Goal: Task Accomplishment & Management: Manage account settings

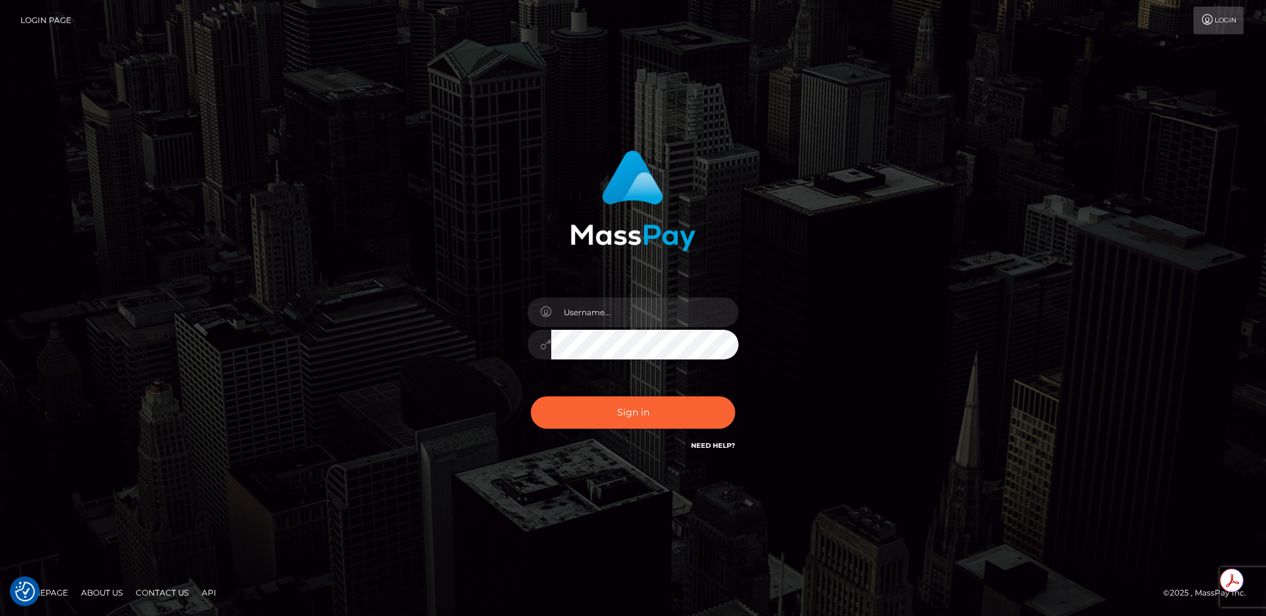
type input "egblue"
click at [613, 411] on button "Sign in" at bounding box center [633, 412] width 204 height 32
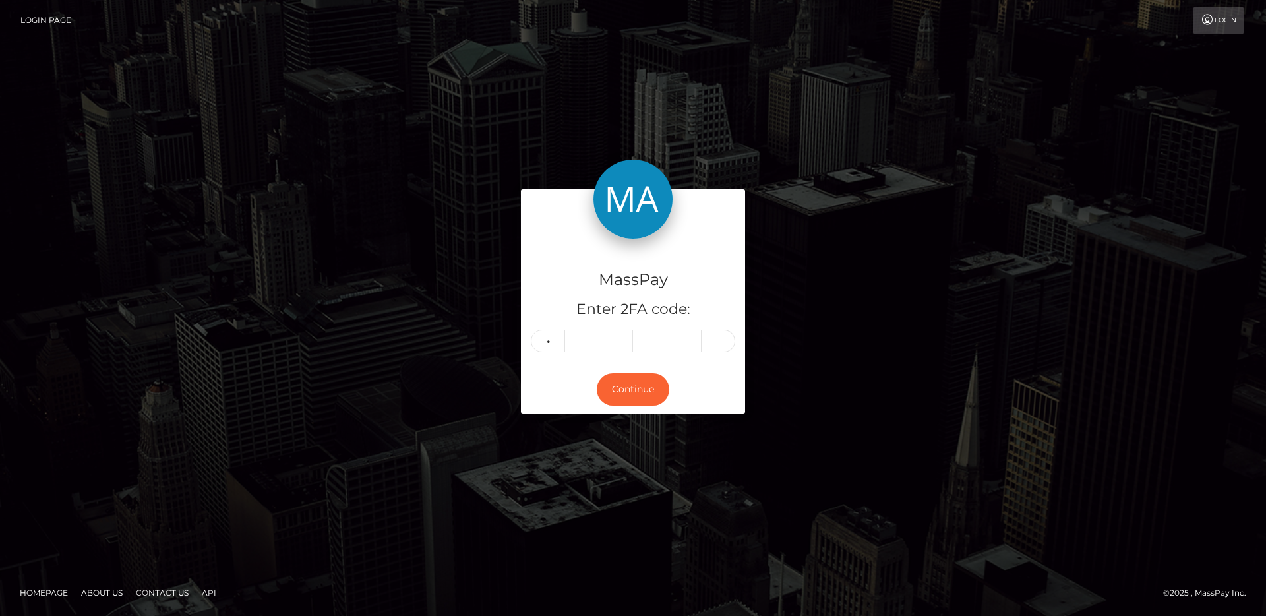
type input "7"
type input "9"
type input "6"
type input "4"
type input "6"
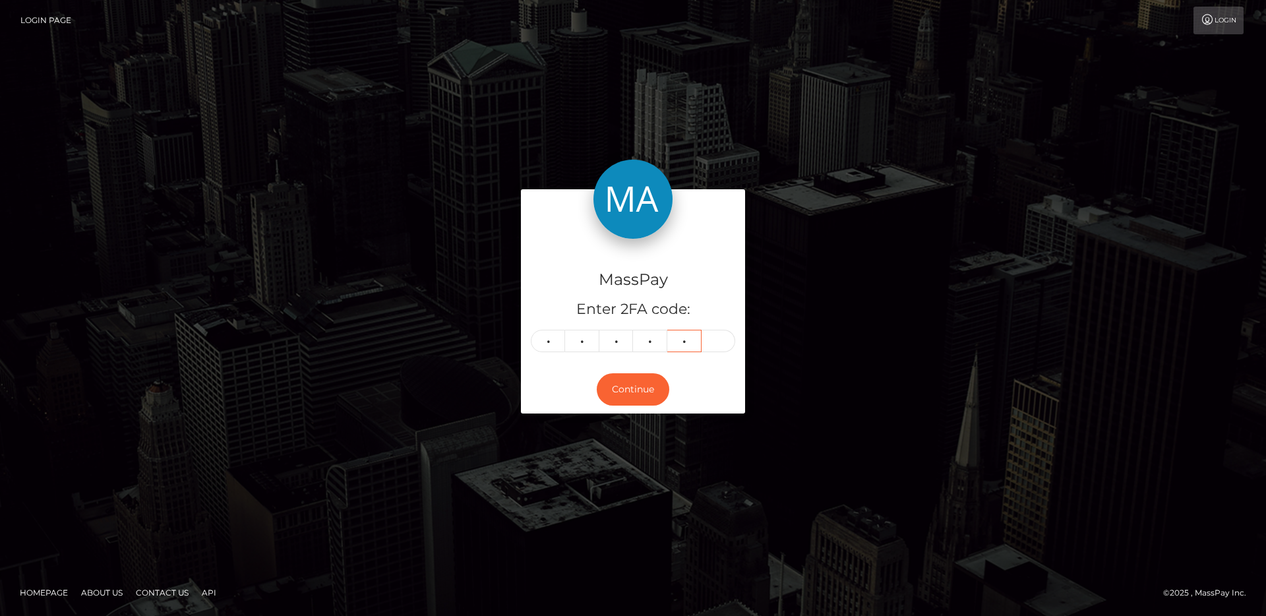
type input "3"
type input "0"
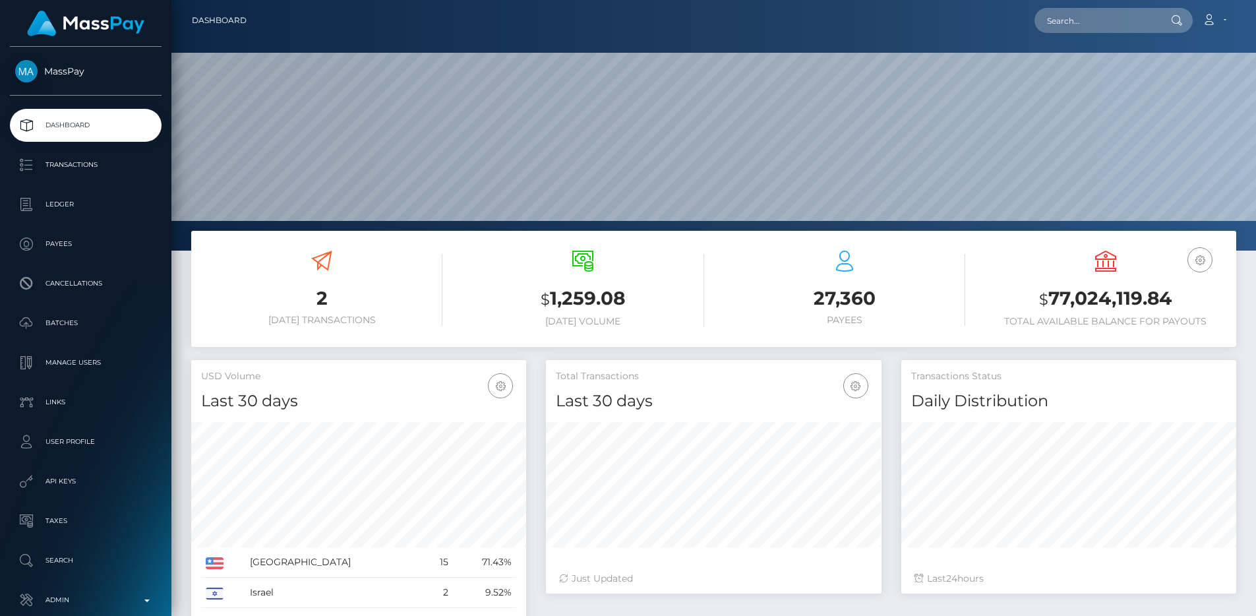
scroll to position [234, 336]
click at [86, 593] on p "Admin" at bounding box center [85, 600] width 141 height 20
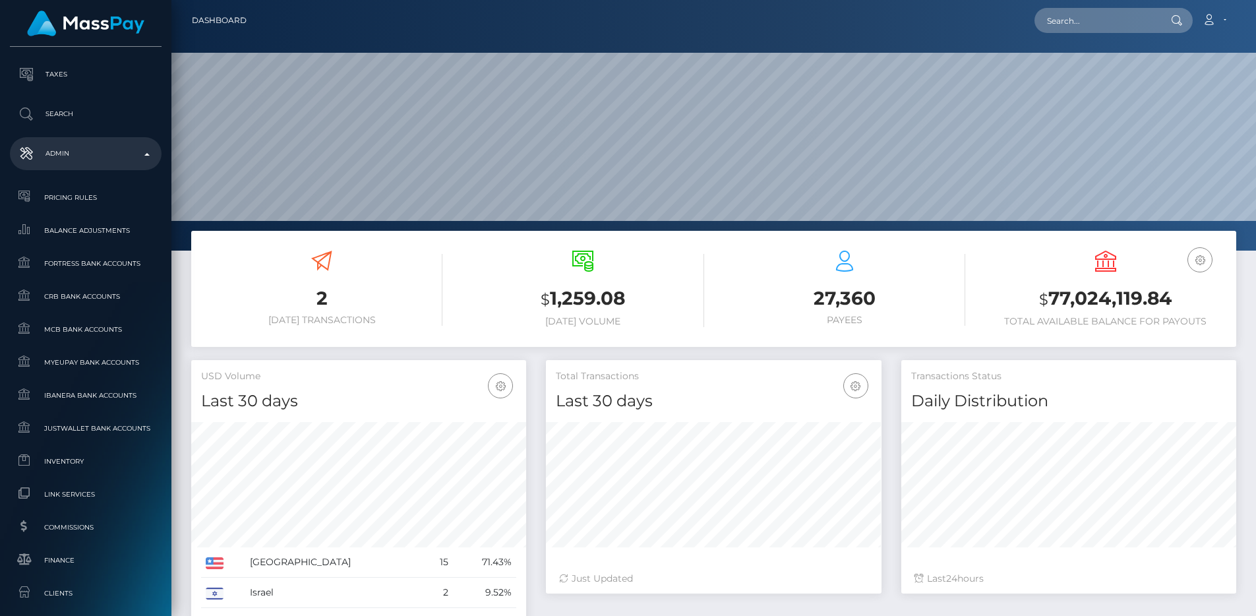
scroll to position [699, 0]
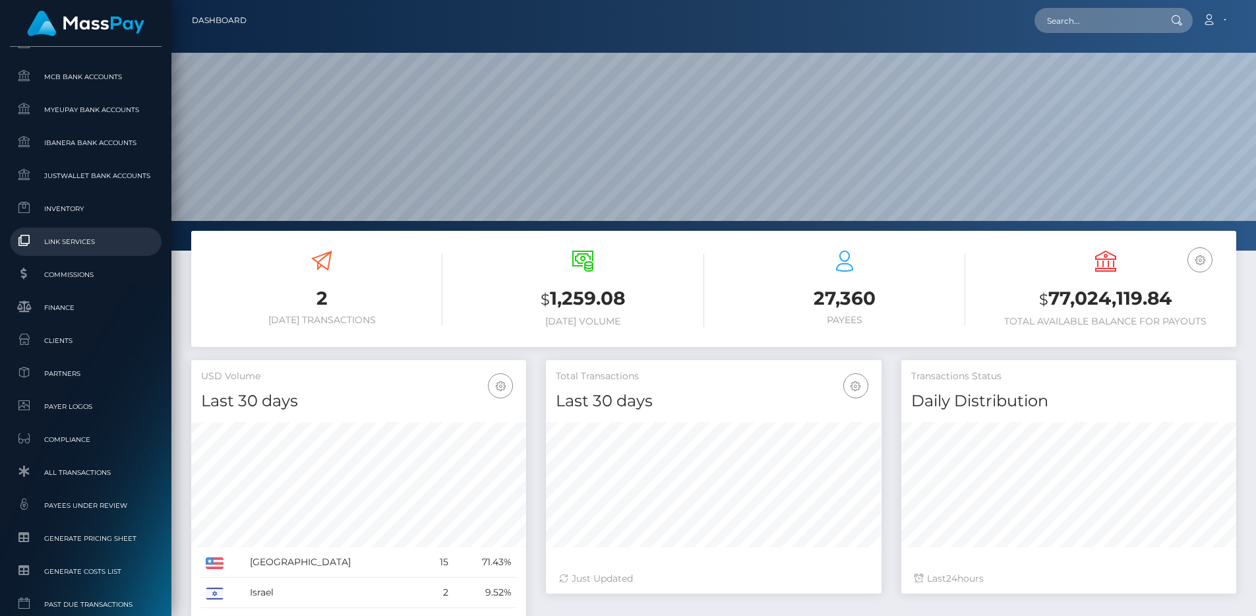
click at [77, 243] on span "Link Services" at bounding box center [85, 241] width 141 height 15
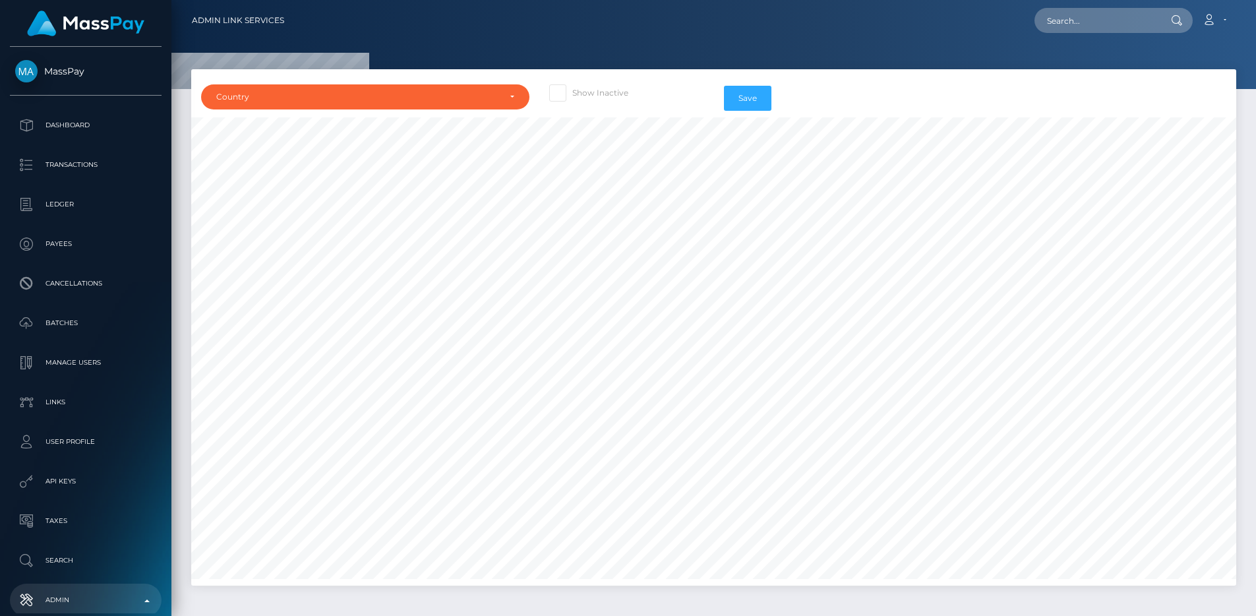
click at [589, 96] on label "Show Inactive" at bounding box center [588, 92] width 79 height 17
click at [581, 93] on input "Show Inactive" at bounding box center [576, 88] width 9 height 9
checkbox input "true"
click at [475, 105] on div "Country" at bounding box center [365, 96] width 328 height 25
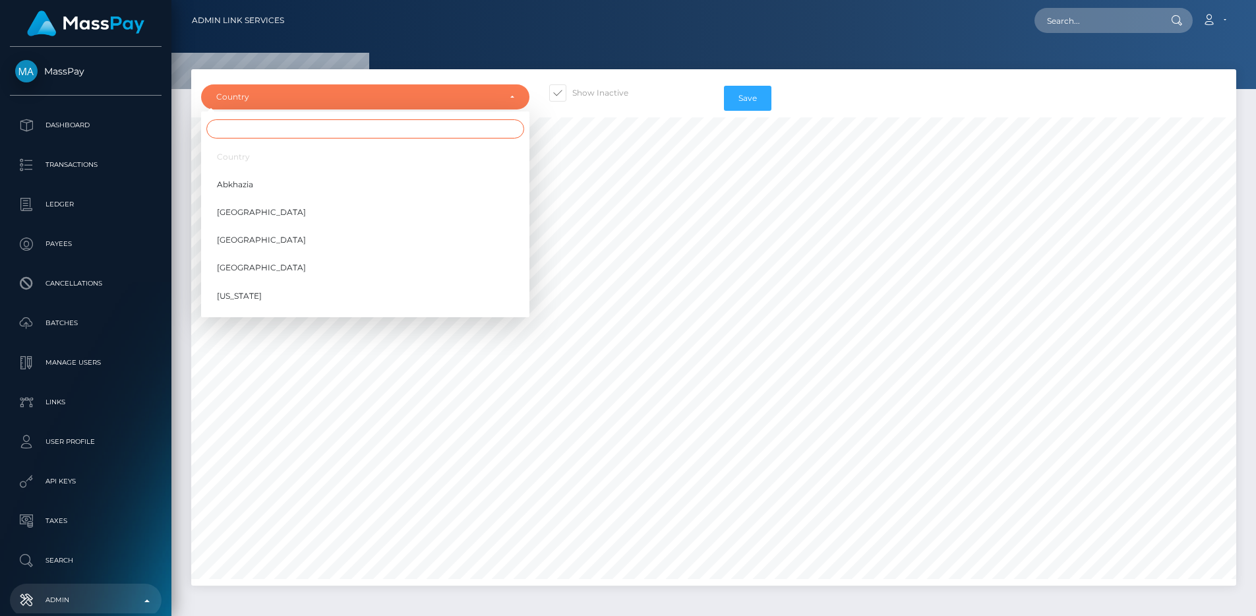
click at [461, 129] on input "Search" at bounding box center [365, 128] width 318 height 19
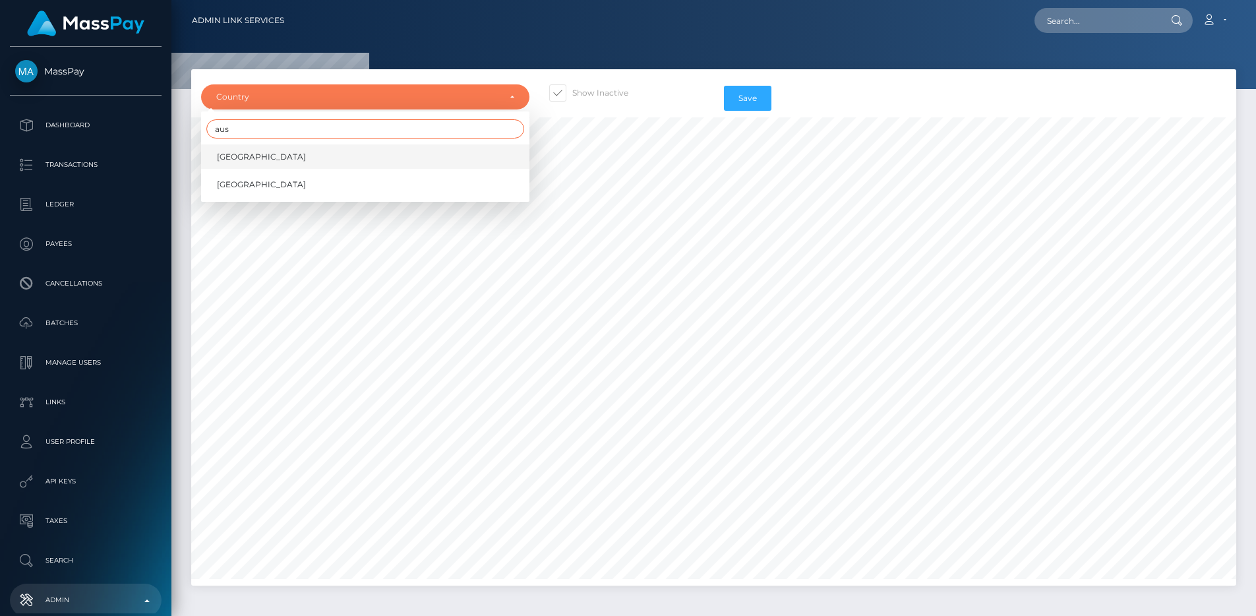
type input "aus"
click at [425, 156] on link "[GEOGRAPHIC_DATA]" at bounding box center [365, 156] width 328 height 24
select select "AU"
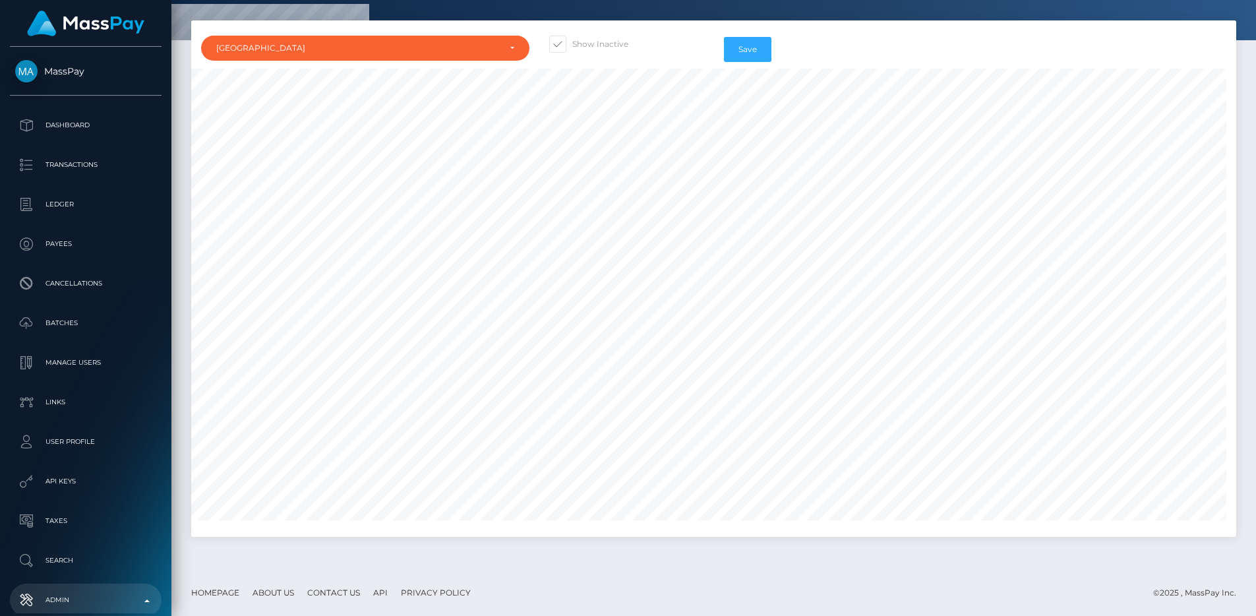
scroll to position [5261, 863]
click at [754, 52] on button "Save" at bounding box center [747, 49] width 47 height 25
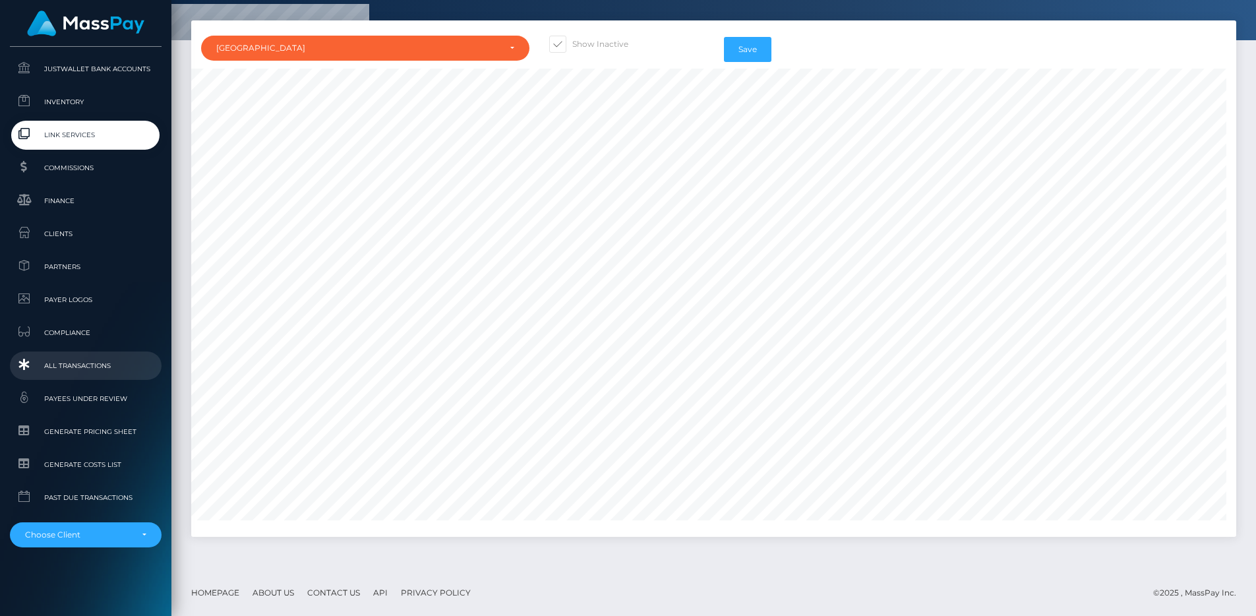
click at [97, 367] on span "All Transactions" at bounding box center [85, 365] width 141 height 15
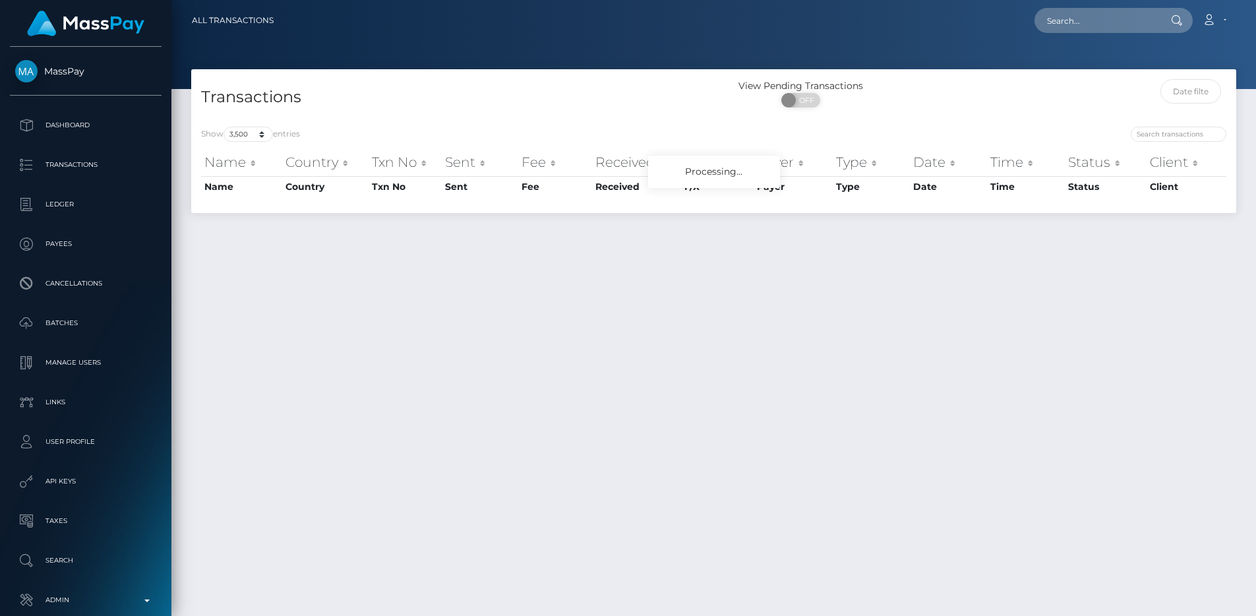
select select "3500"
click at [1072, 29] on input "text" at bounding box center [1096, 20] width 124 height 25
paste input "9eb5548d-a0bf-11ef-87d9-0647902b6ff9"
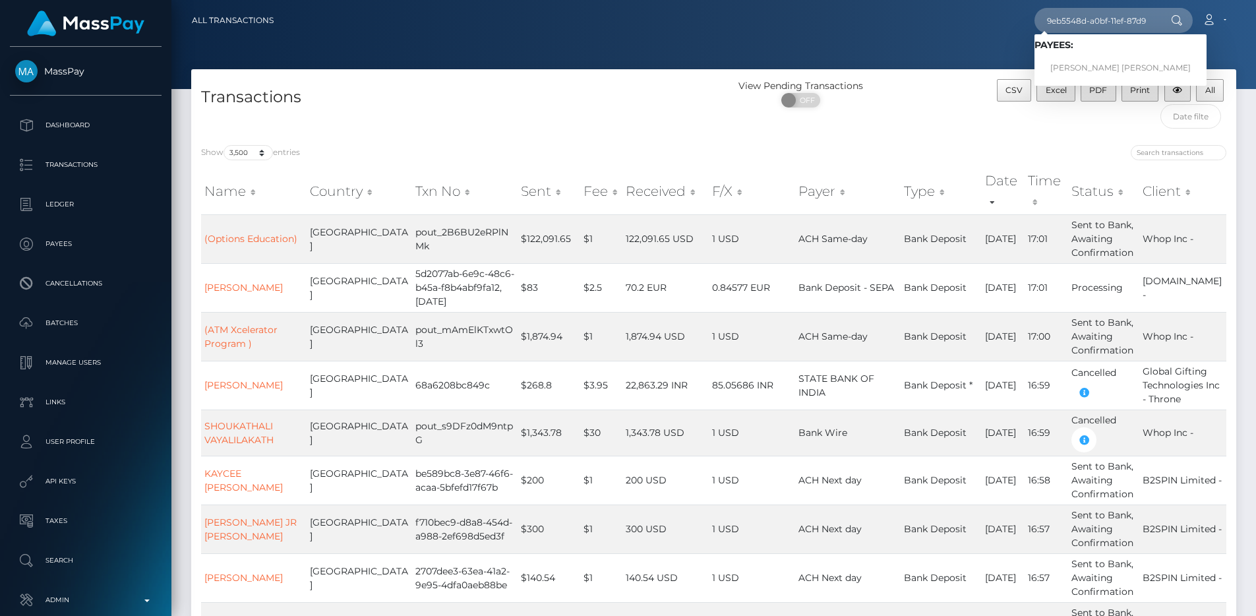
click at [669, 52] on div at bounding box center [713, 44] width 1084 height 89
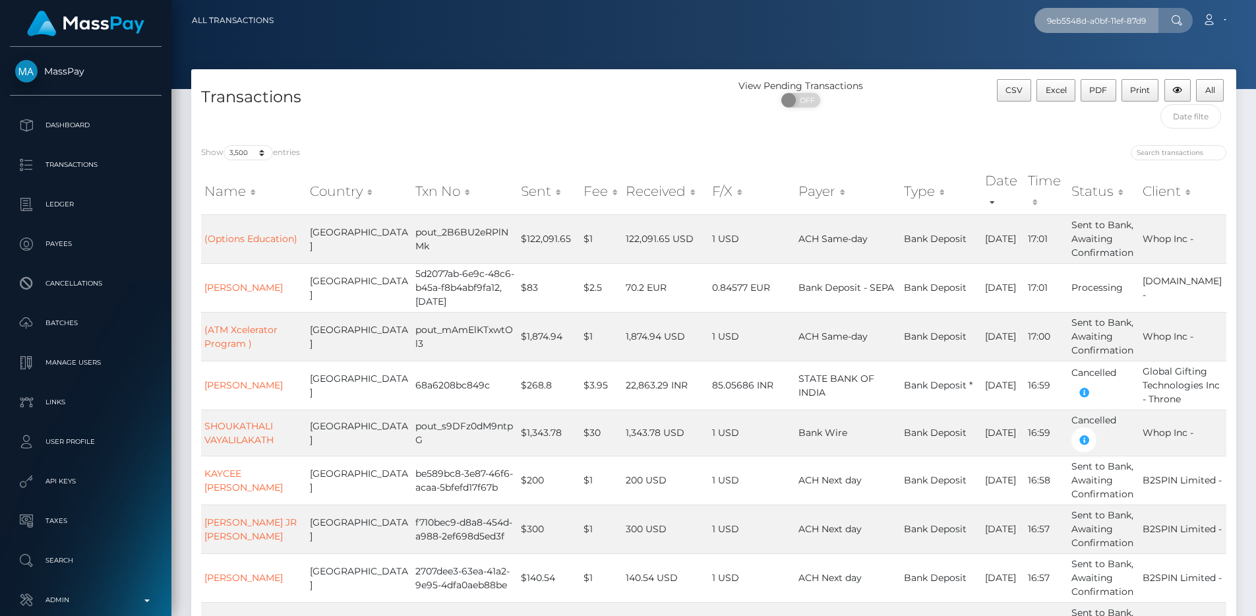
click at [1104, 10] on input "9eb5548d-a0bf-11ef-87d9-0647902b6ff9" at bounding box center [1096, 20] width 124 height 25
paste input "pout_Dlnxt5SJjRUTb"
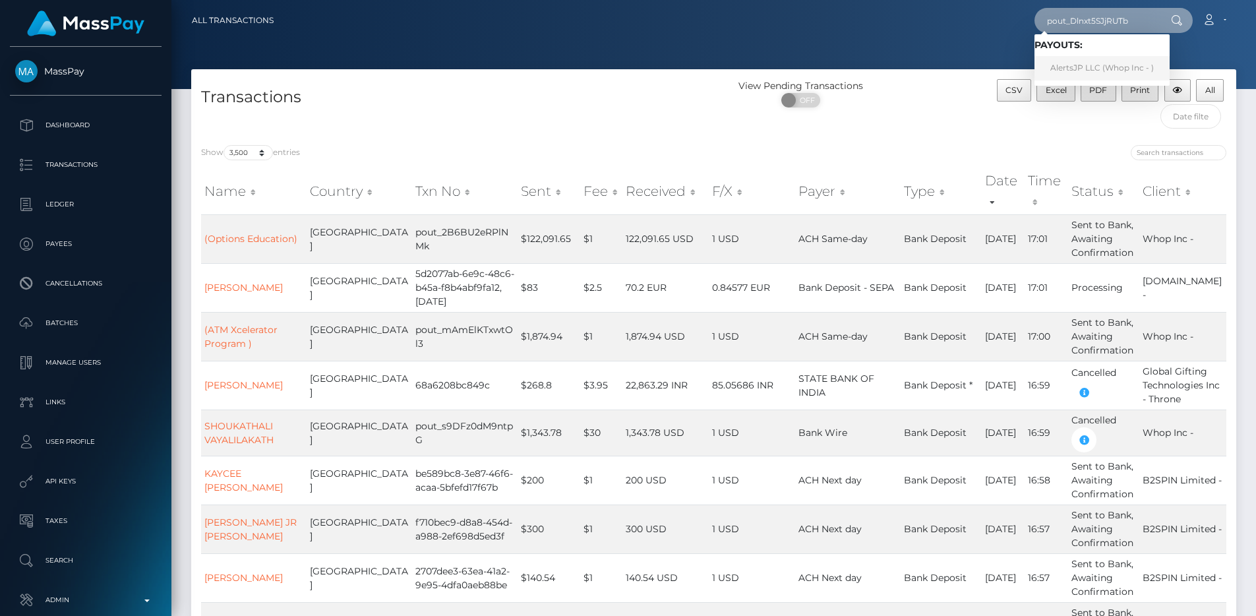
type input "pout_Dlnxt5SJjRUTb"
click at [1093, 65] on link "AlertsJP LLC (Whop Inc - )" at bounding box center [1101, 68] width 135 height 24
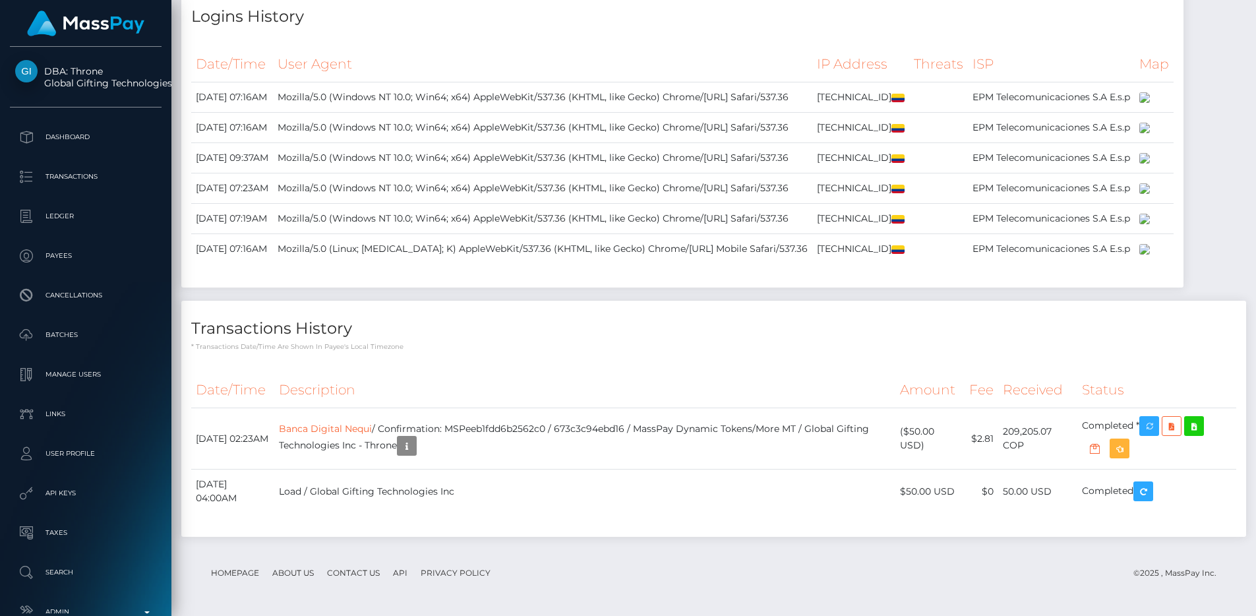
scroll to position [3585, 0]
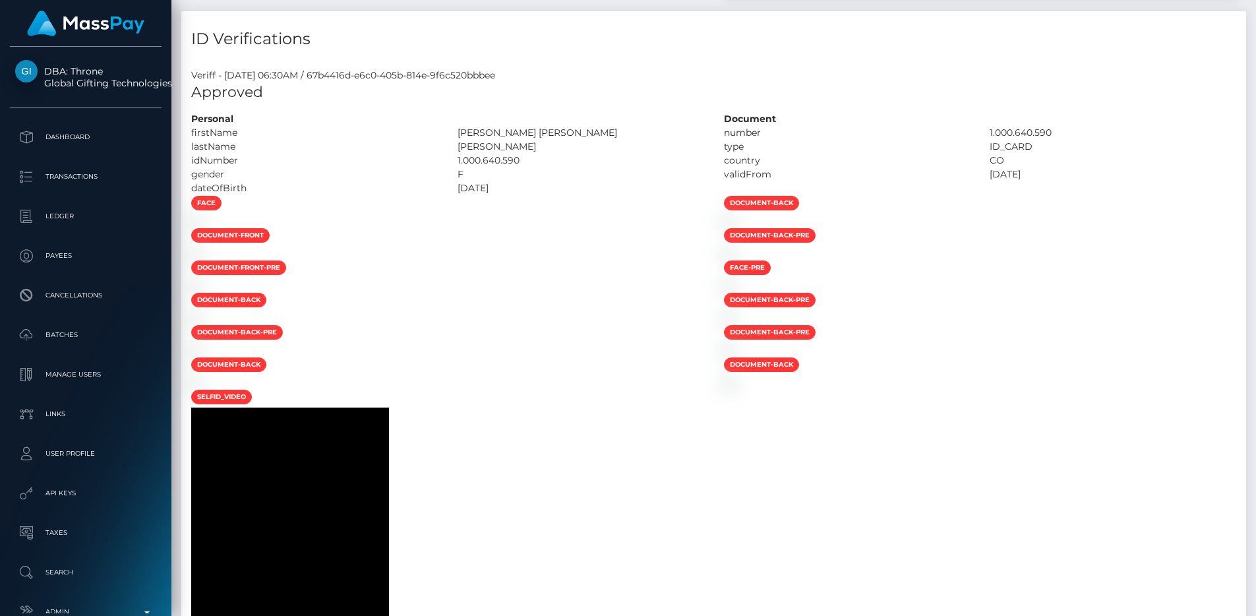
scroll to position [0, 0]
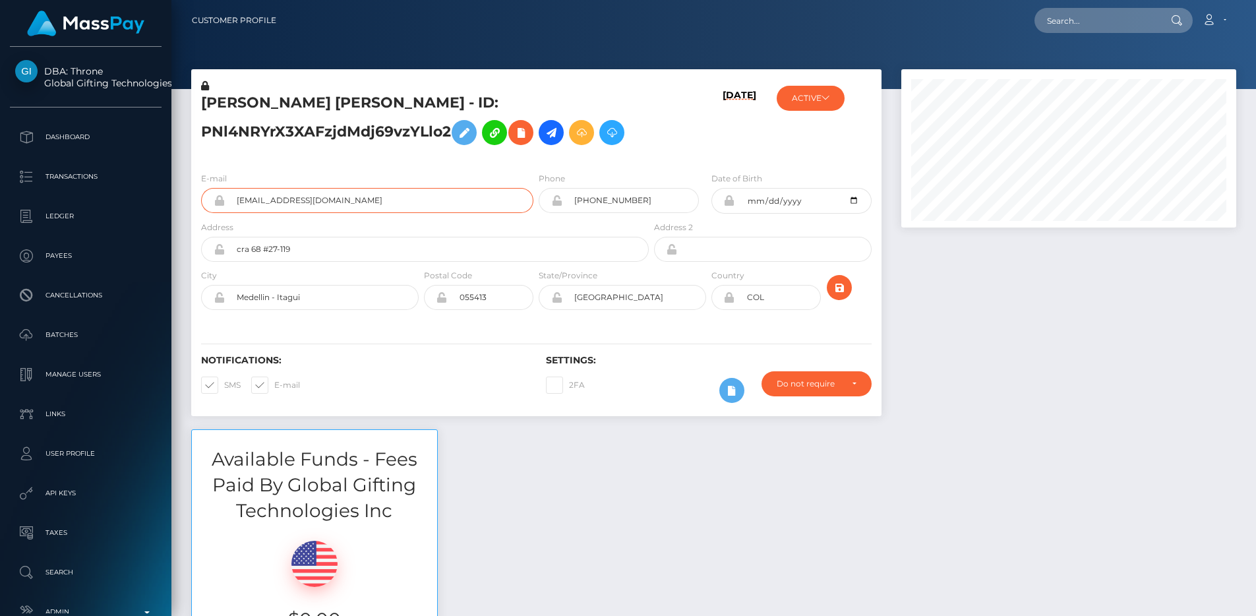
click at [407, 203] on input "babycherryblosom77@gmail.com" at bounding box center [379, 200] width 309 height 25
click at [846, 88] on div "ACTIVE Select Media LLC - ACTIVE DEACTIVE CLOSED ACTIVE Global Gifting Technolo…" at bounding box center [823, 120] width 115 height 82
click at [836, 92] on button "ACTIVE" at bounding box center [811, 98] width 68 height 25
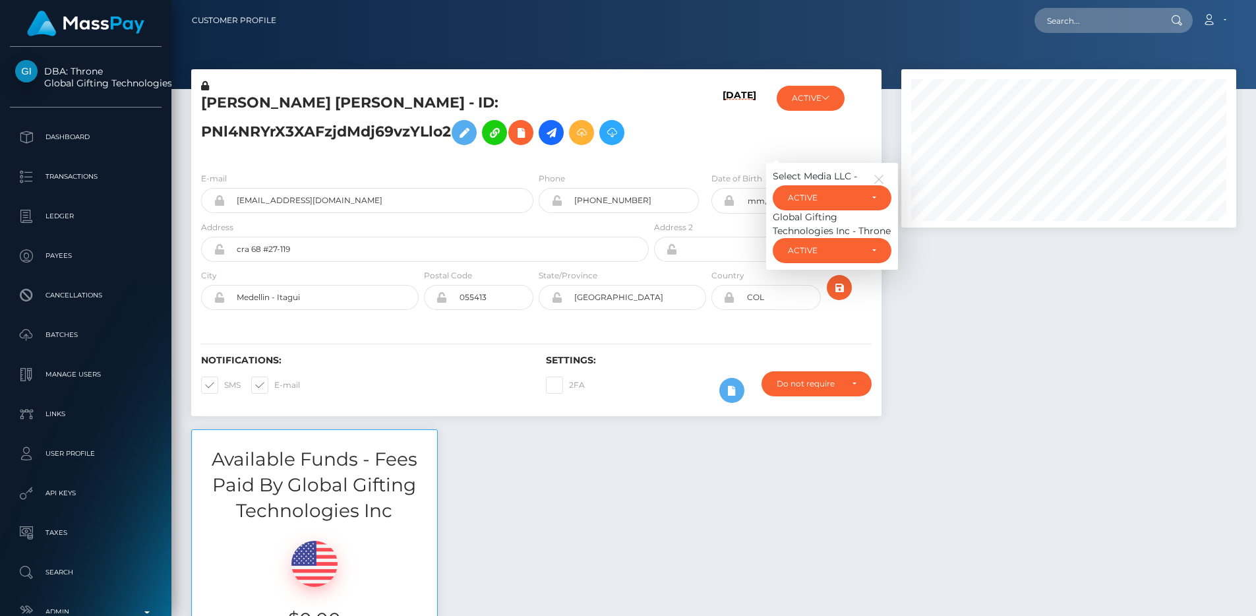
click at [651, 96] on div "11/19/24" at bounding box center [708, 120] width 115 height 82
drag, startPoint x: 875, startPoint y: 169, endPoint x: 838, endPoint y: 142, distance: 45.9
click at [875, 169] on button "button" at bounding box center [882, 177] width 18 height 16
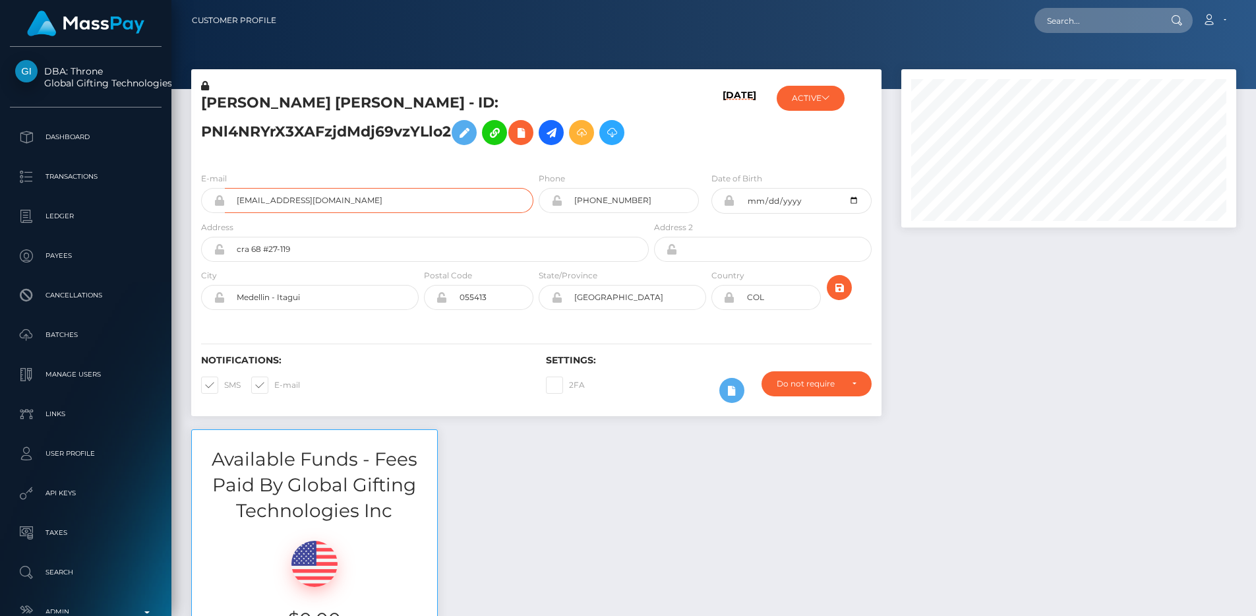
click at [453, 191] on input "babycherryblosom77@gmail.com" at bounding box center [379, 200] width 309 height 25
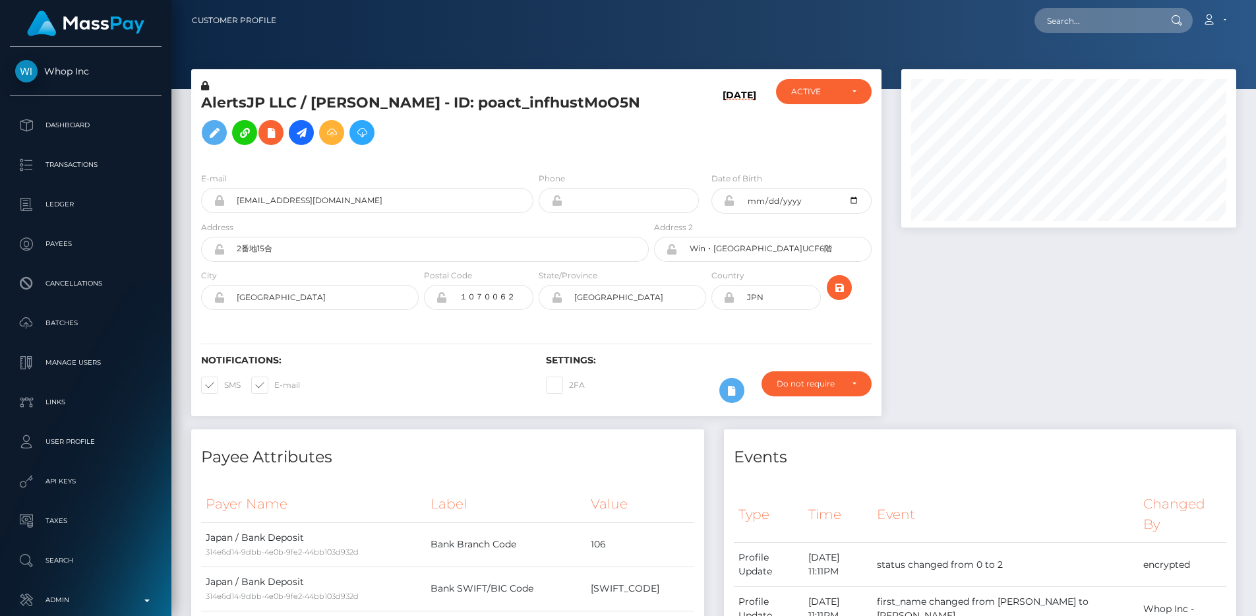
scroll to position [158, 336]
click at [498, 310] on input "１０７００６２" at bounding box center [491, 297] width 86 height 25
drag, startPoint x: 488, startPoint y: 316, endPoint x: 481, endPoint y: 316, distance: 7.3
click at [481, 310] on input "１０７００６２" at bounding box center [491, 297] width 86 height 25
click at [503, 288] on div "Postal Code １０７００６２" at bounding box center [478, 289] width 109 height 42
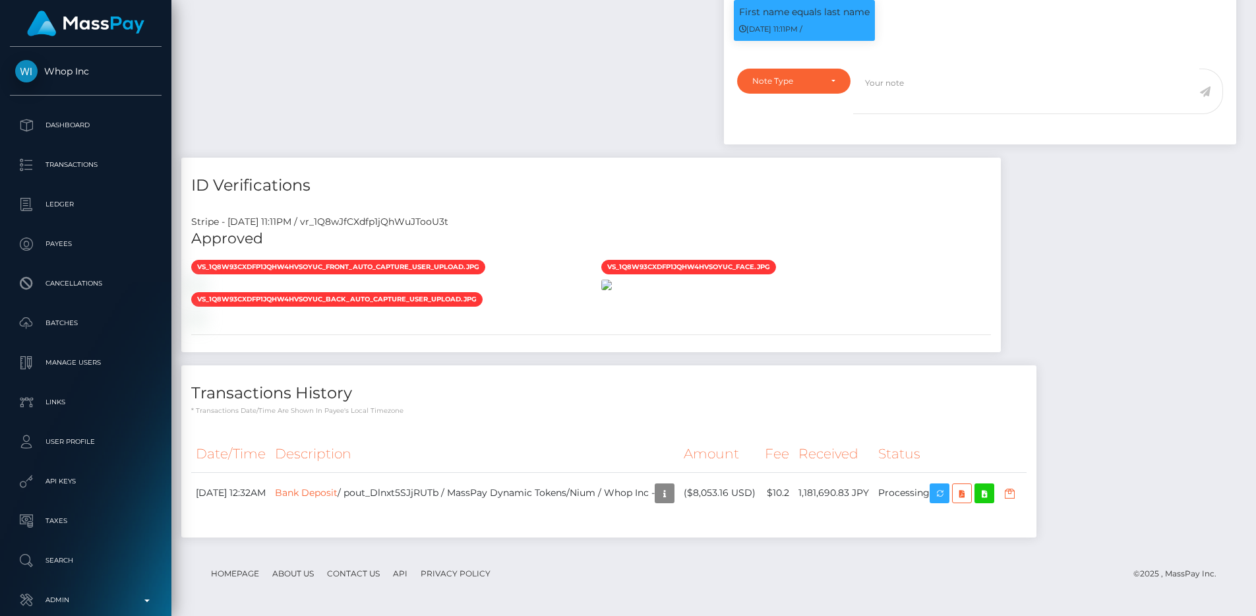
scroll to position [1152, 0]
click at [57, 608] on p "Admin" at bounding box center [85, 600] width 141 height 20
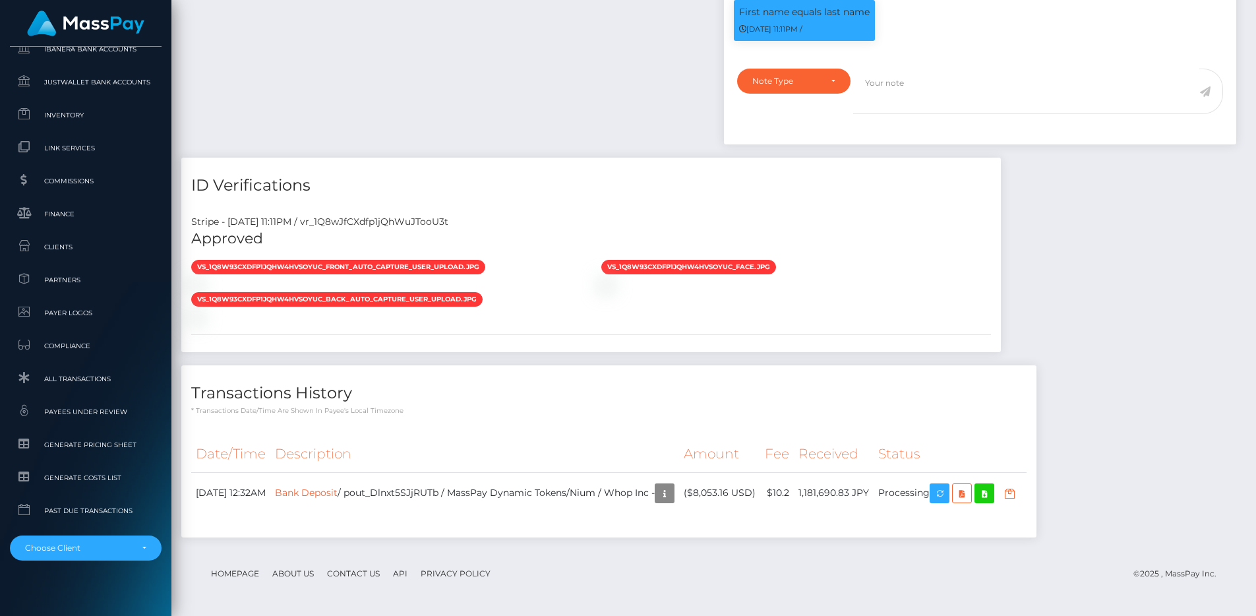
scroll to position [806, 0]
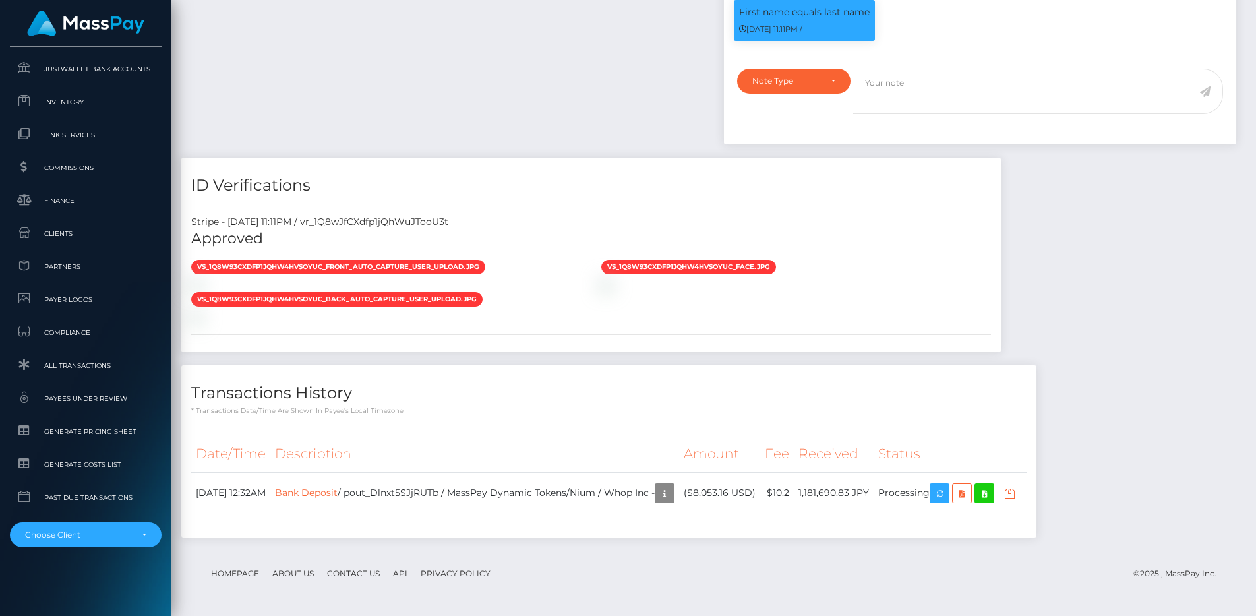
click at [906, 278] on div at bounding box center [796, 285] width 410 height 14
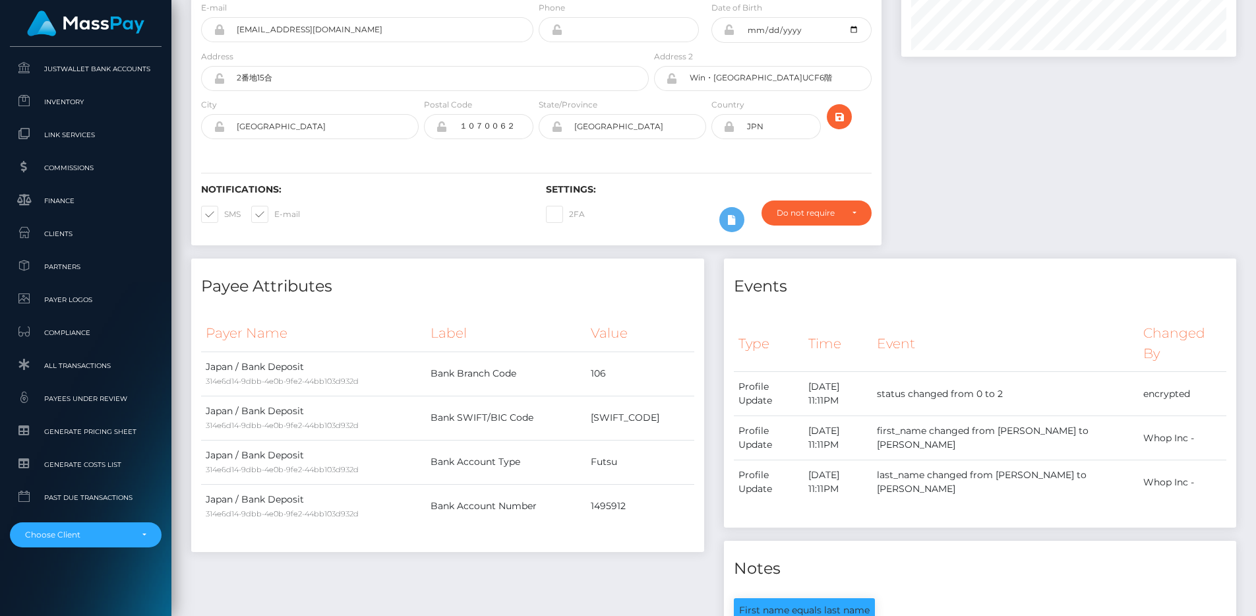
scroll to position [0, 0]
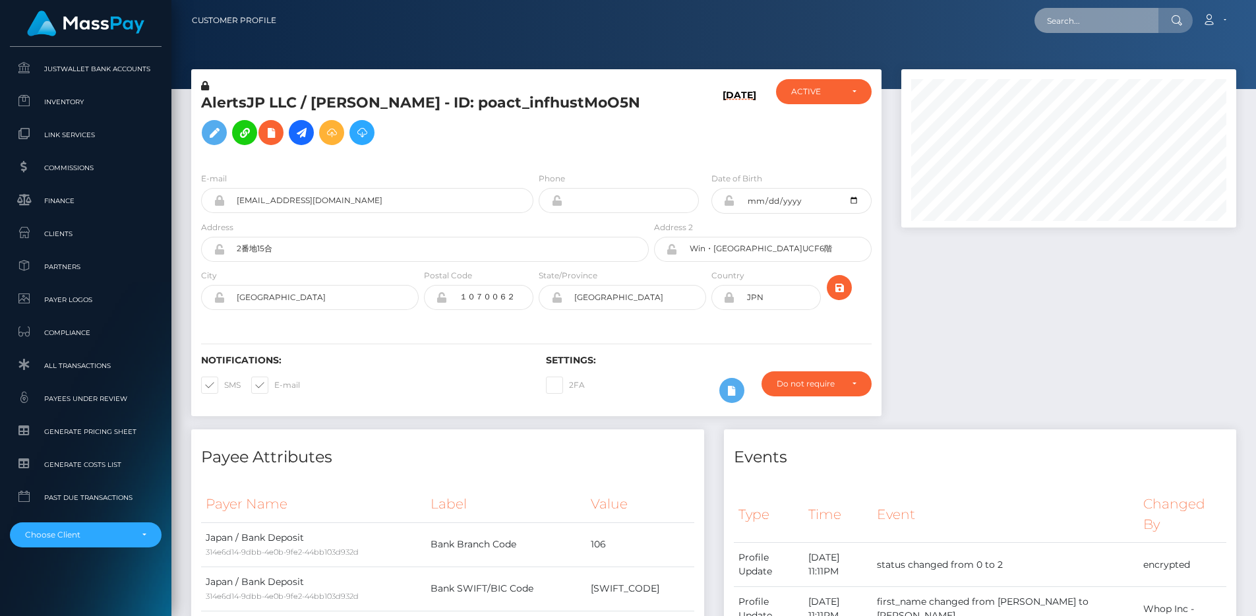
click at [1108, 21] on input "text" at bounding box center [1096, 20] width 124 height 25
paste input "pout_Jt1eXajcrdcZv"
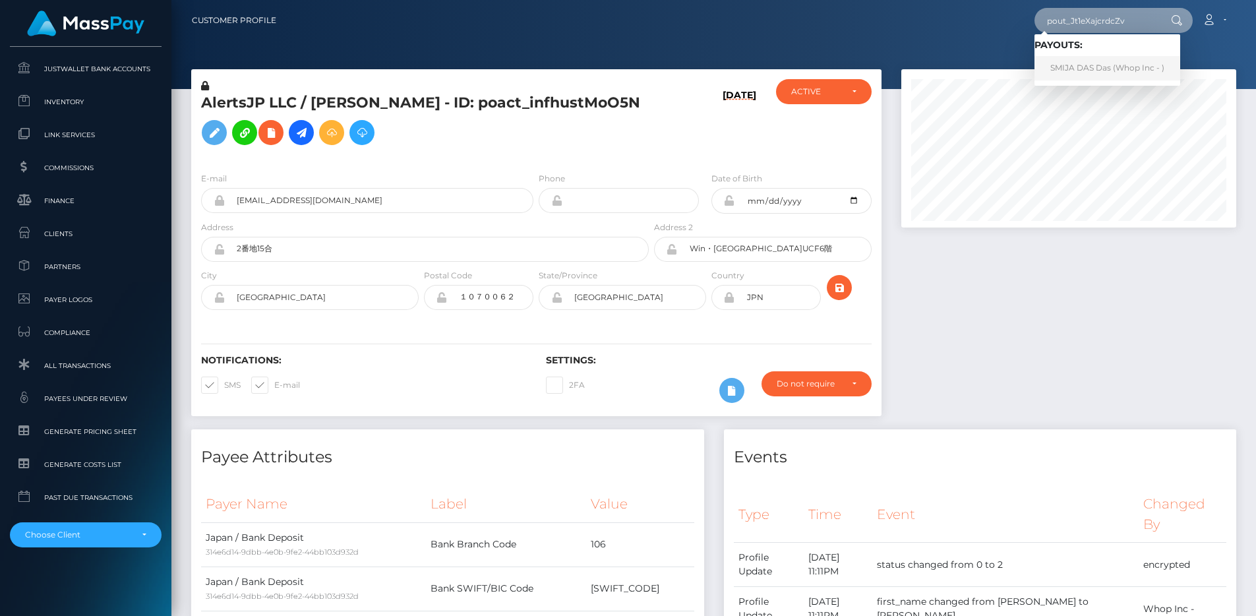
type input "pout_Jt1eXajcrdcZv"
click at [872, 162] on div "ACTIVE DEACTIVE CLOSED ACTIVE" at bounding box center [823, 120] width 115 height 82
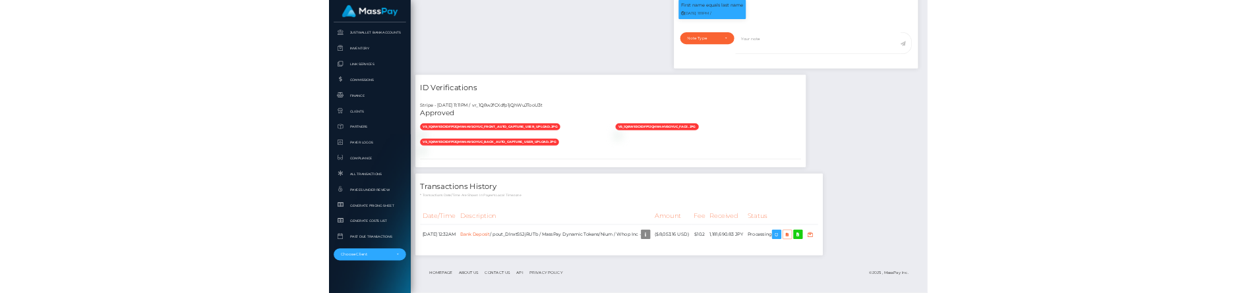
scroll to position [1154, 0]
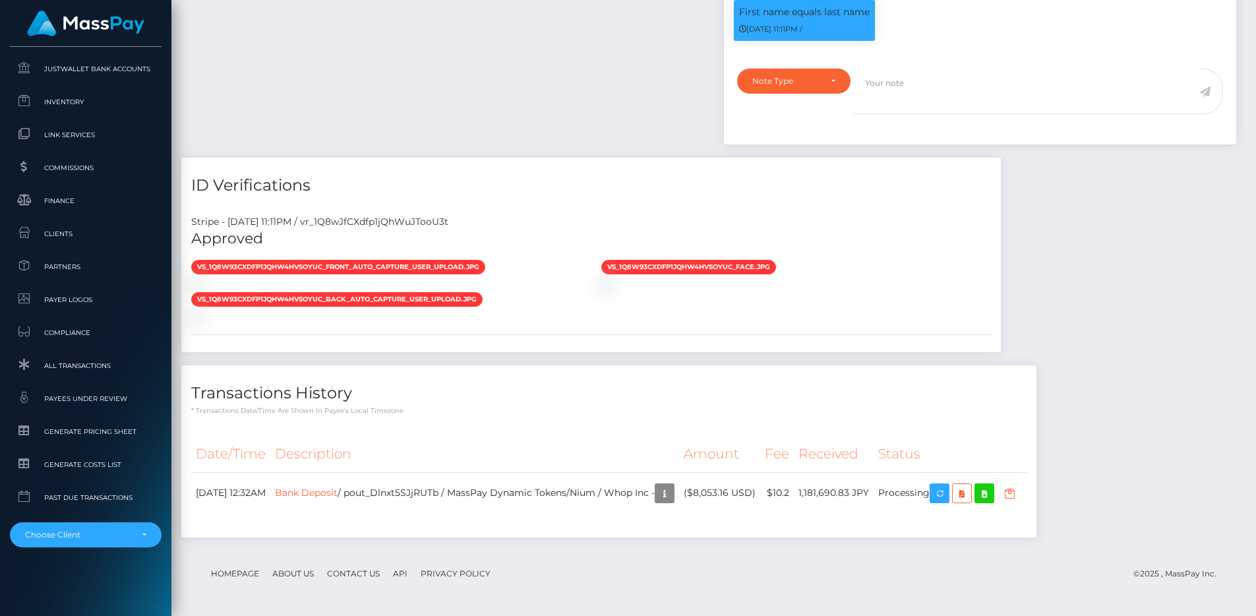
click at [870, 259] on div "vs_1Q8w93CXdfp1jQhW4hVsOYuC_front_auto_capture_user_upload.jpg" at bounding box center [590, 291] width 819 height 65
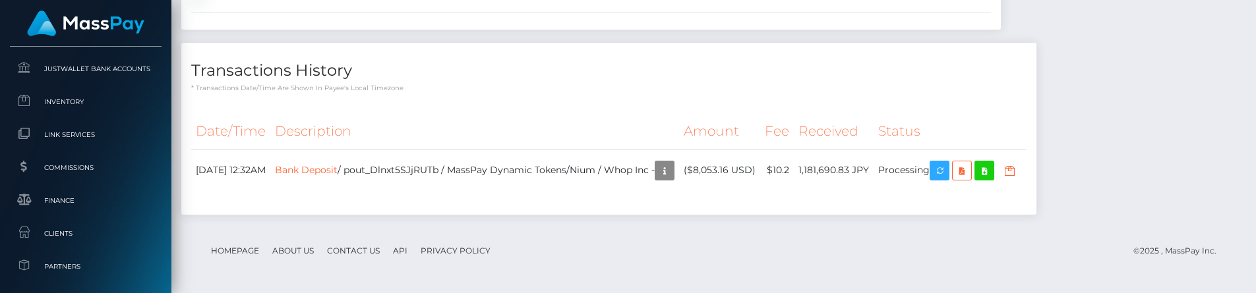
scroll to position [1477, 0]
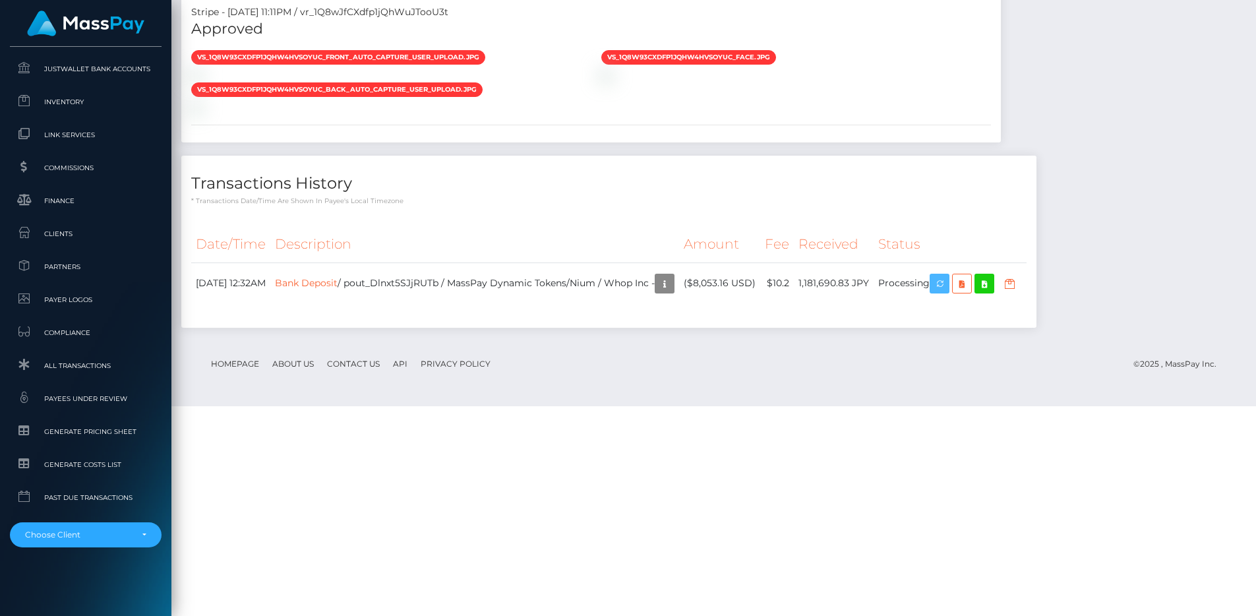
scroll to position [1154, 0]
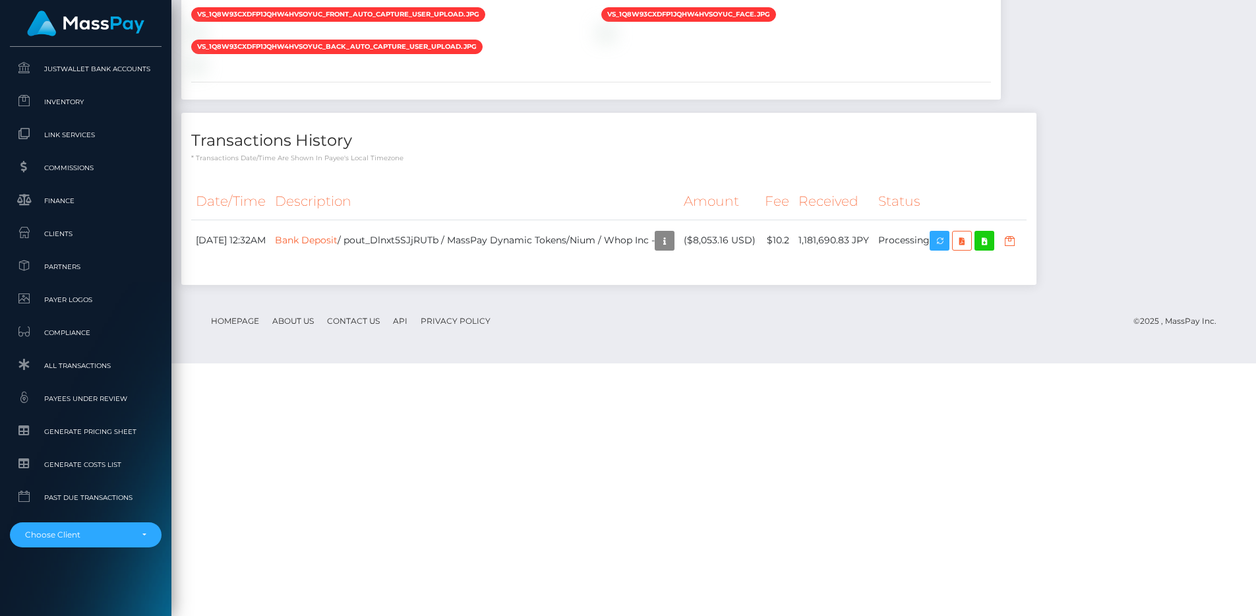
click at [1036, 163] on div "Transactions History * Transactions date/time are shown in payee's local timezo…" at bounding box center [608, 138] width 855 height 51
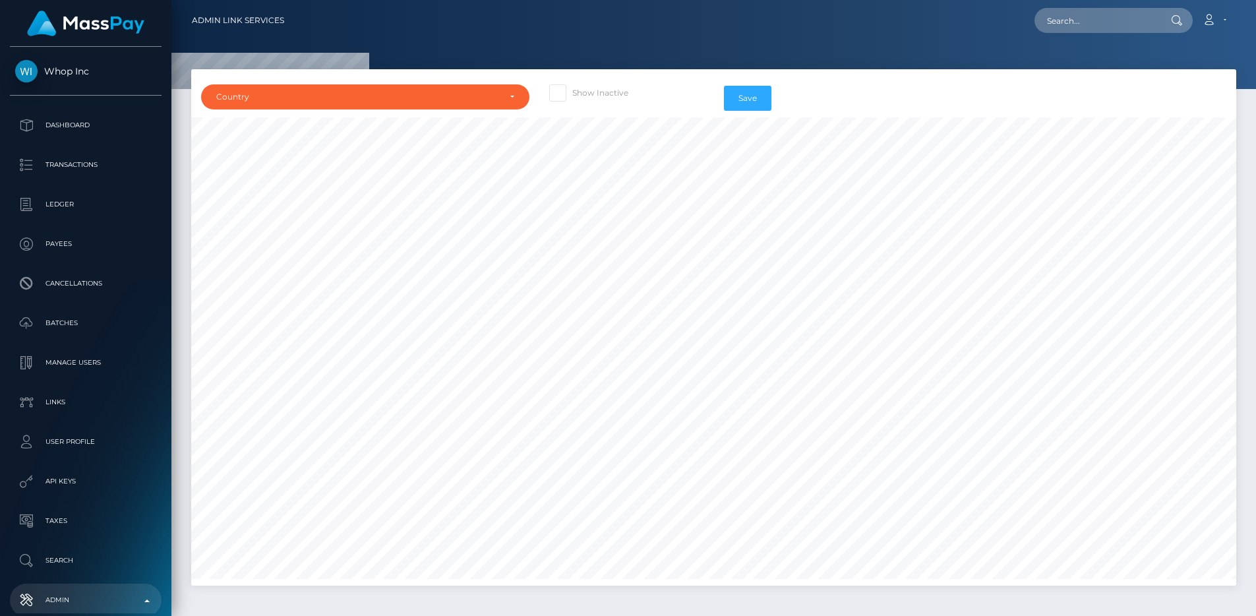
click at [601, 102] on div "Show Inactive" at bounding box center [626, 98] width 174 height 38
click at [598, 94] on label "Show Inactive" at bounding box center [588, 92] width 79 height 17
click at [581, 93] on input "Show Inactive" at bounding box center [576, 88] width 9 height 9
checkbox input "true"
click at [465, 95] on div "Country" at bounding box center [357, 97] width 283 height 11
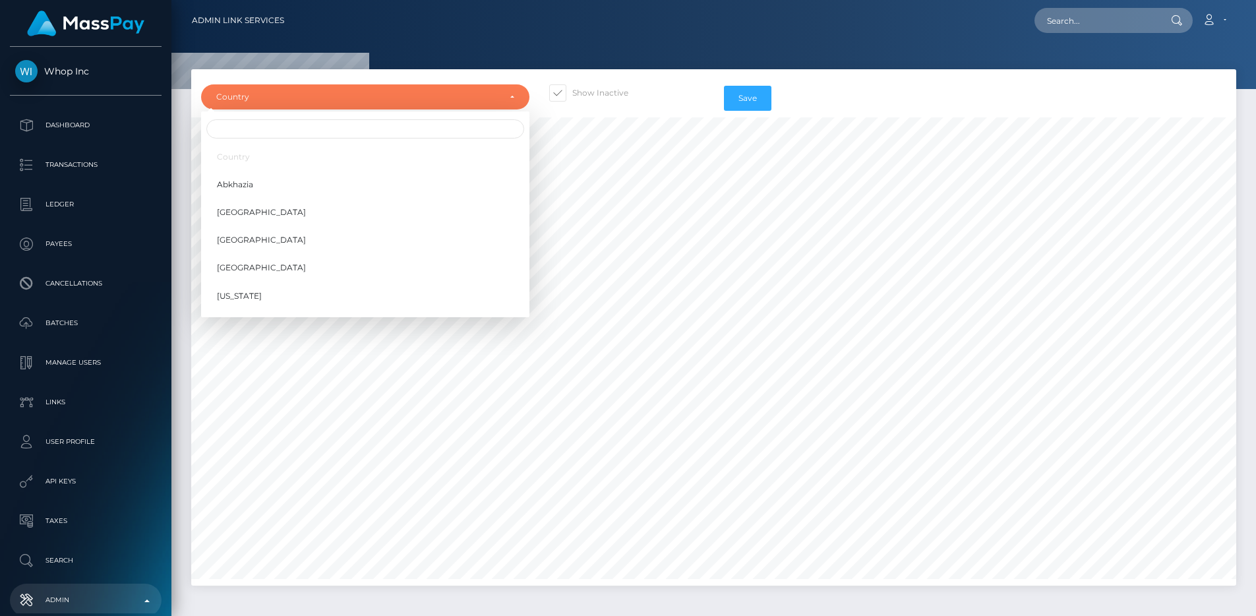
click at [449, 117] on div at bounding box center [365, 129] width 328 height 24
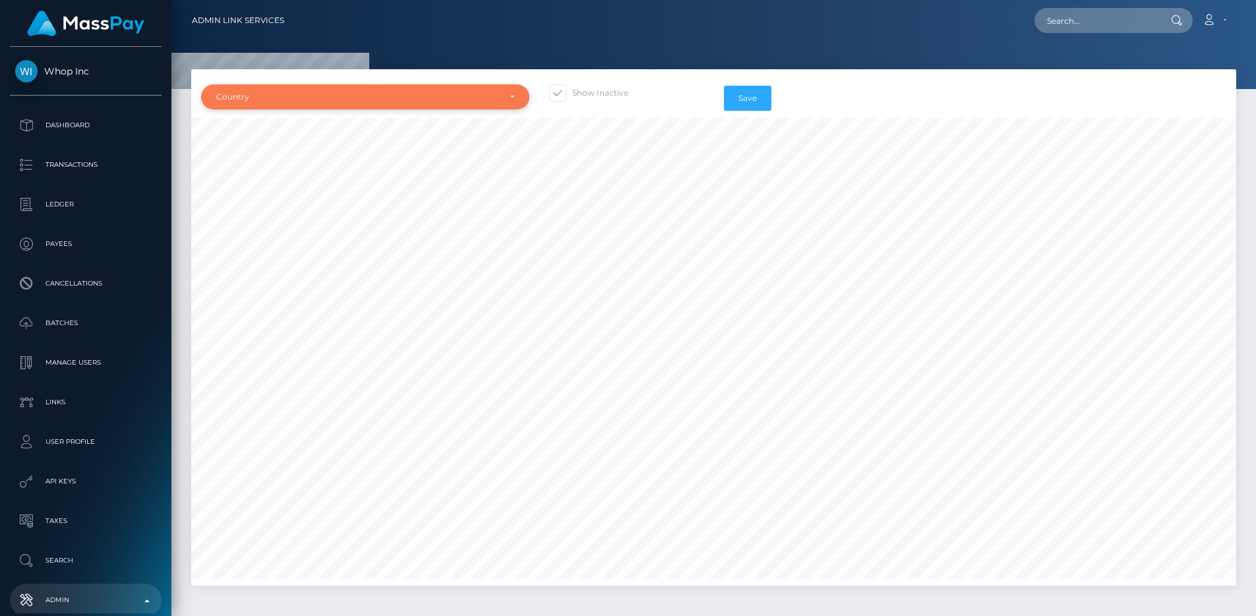
click at [454, 96] on div "Country" at bounding box center [357, 97] width 283 height 11
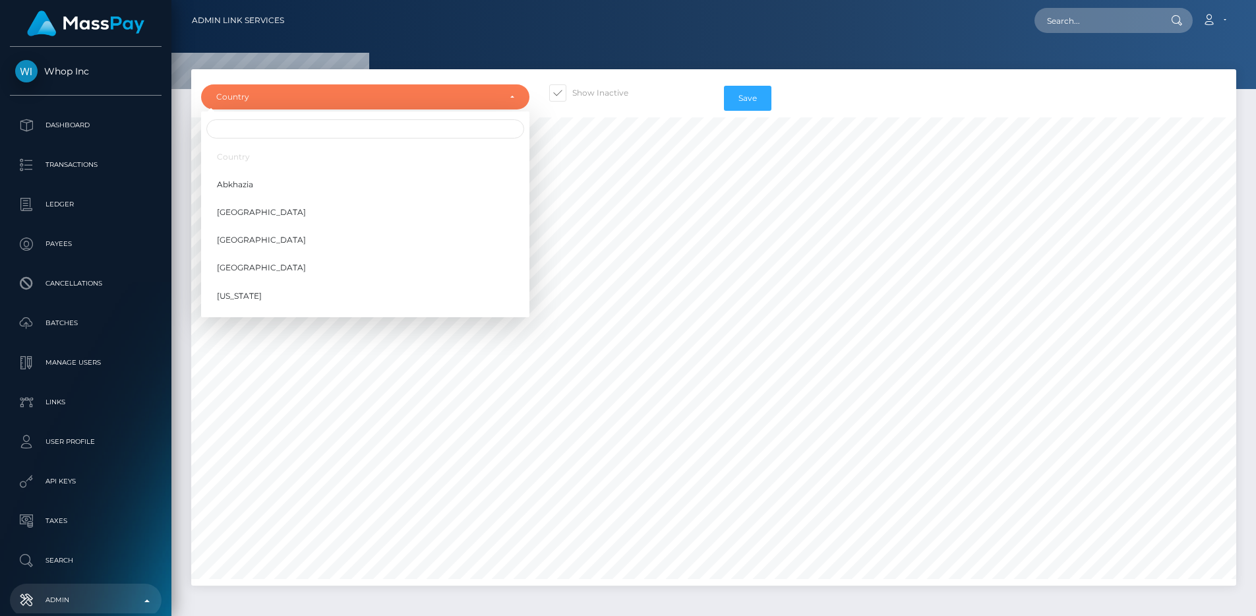
click at [446, 118] on div at bounding box center [365, 129] width 328 height 24
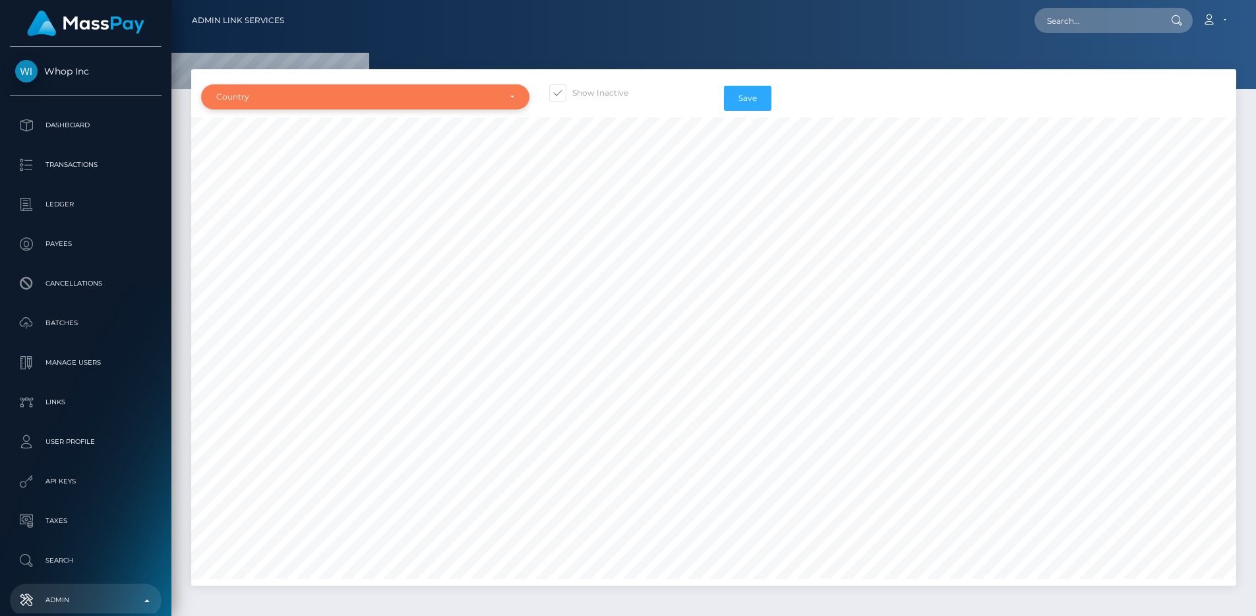
click at [446, 109] on div "Country" at bounding box center [365, 96] width 328 height 25
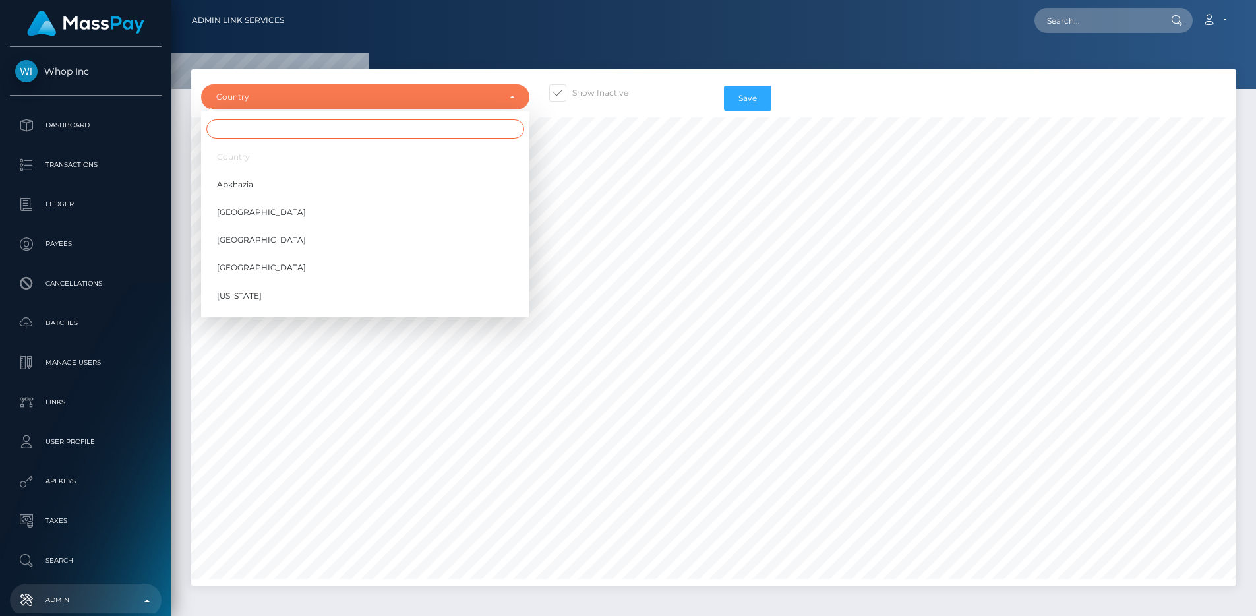
click at [436, 133] on input "Search" at bounding box center [365, 128] width 318 height 19
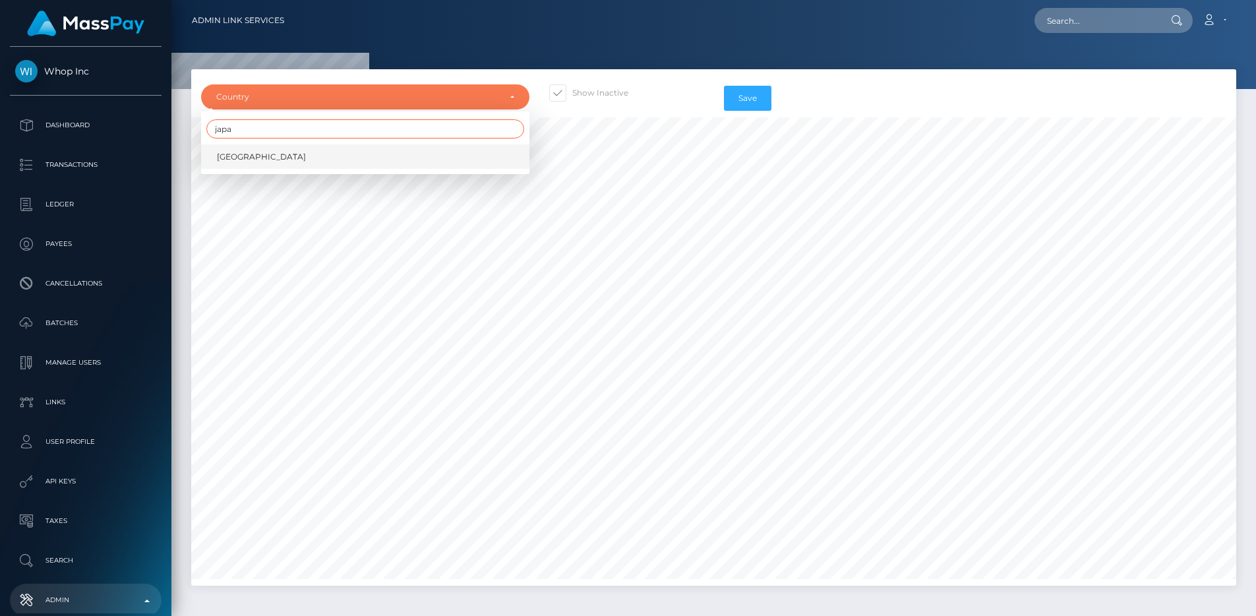
type input "japa"
click at [428, 163] on link "Japan" at bounding box center [365, 156] width 328 height 24
select select "JP"
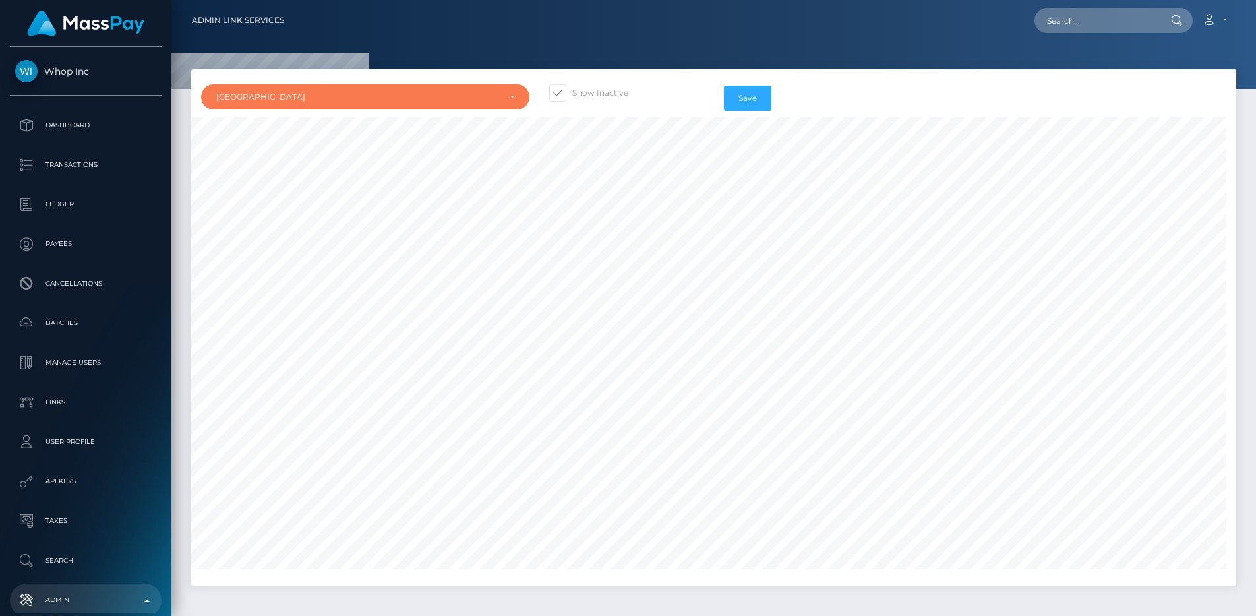
scroll to position [5105, 0]
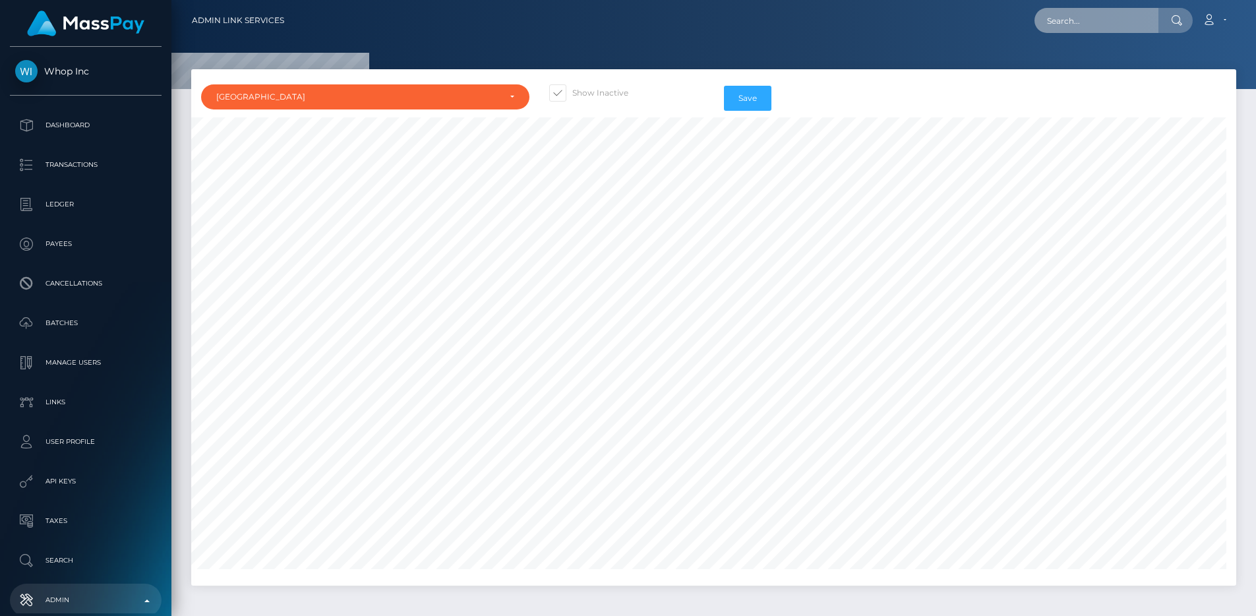
click at [1099, 9] on input "text" at bounding box center [1096, 20] width 124 height 25
paste input "pout_N1E4ob8UPUENR"
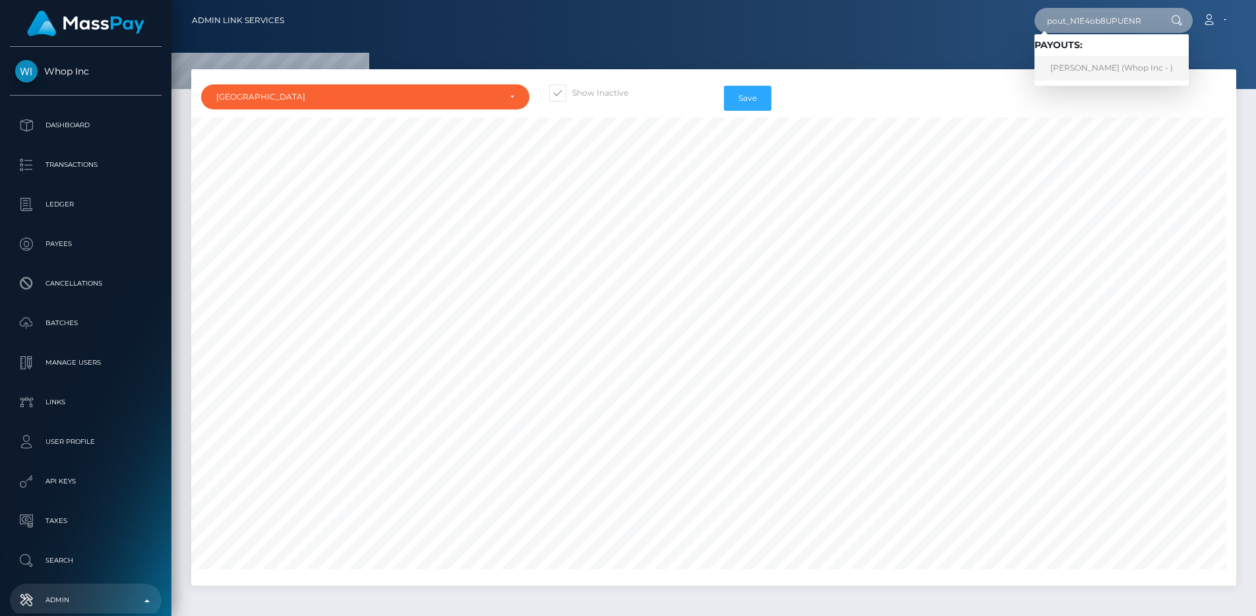
type input "pout_N1E4ob8UPUENR"
click at [922, 45] on div at bounding box center [713, 44] width 1084 height 89
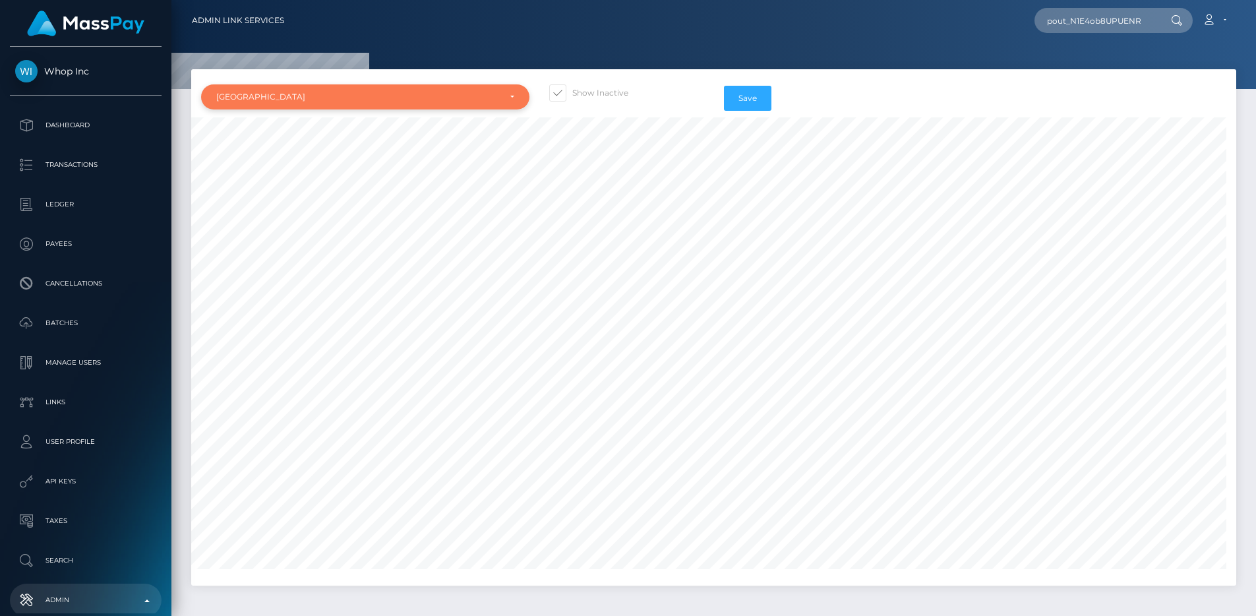
click at [442, 108] on div "Japan" at bounding box center [365, 96] width 328 height 25
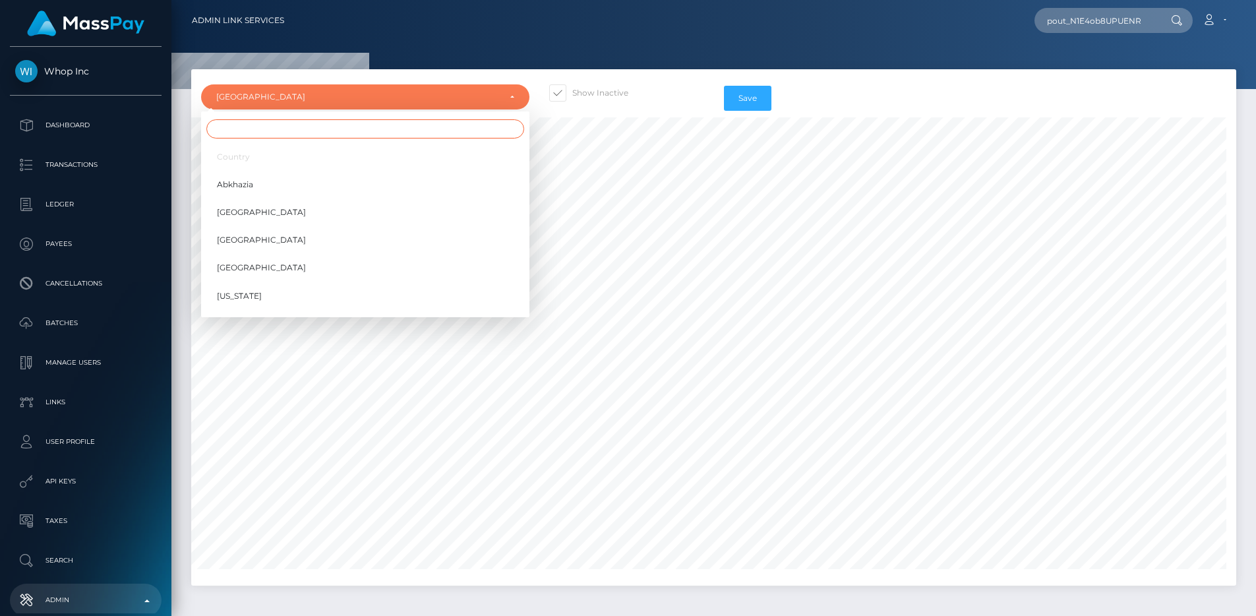
click at [427, 130] on input "Search" at bounding box center [365, 128] width 318 height 19
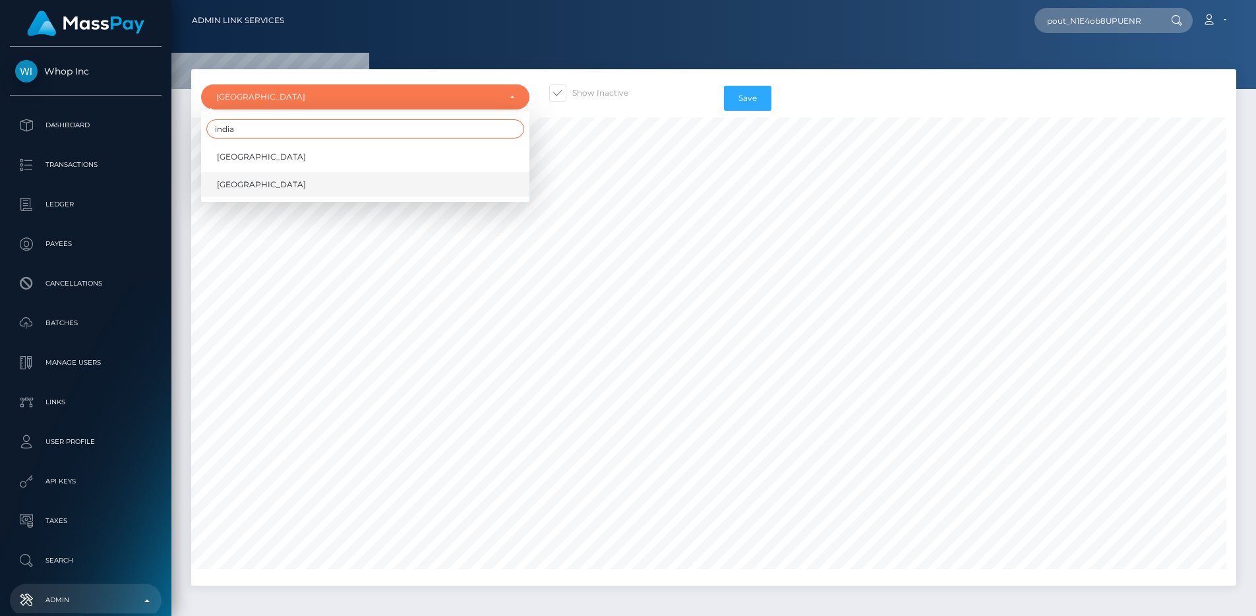
type input "india"
click at [393, 196] on link "India" at bounding box center [365, 184] width 328 height 24
select select "IN"
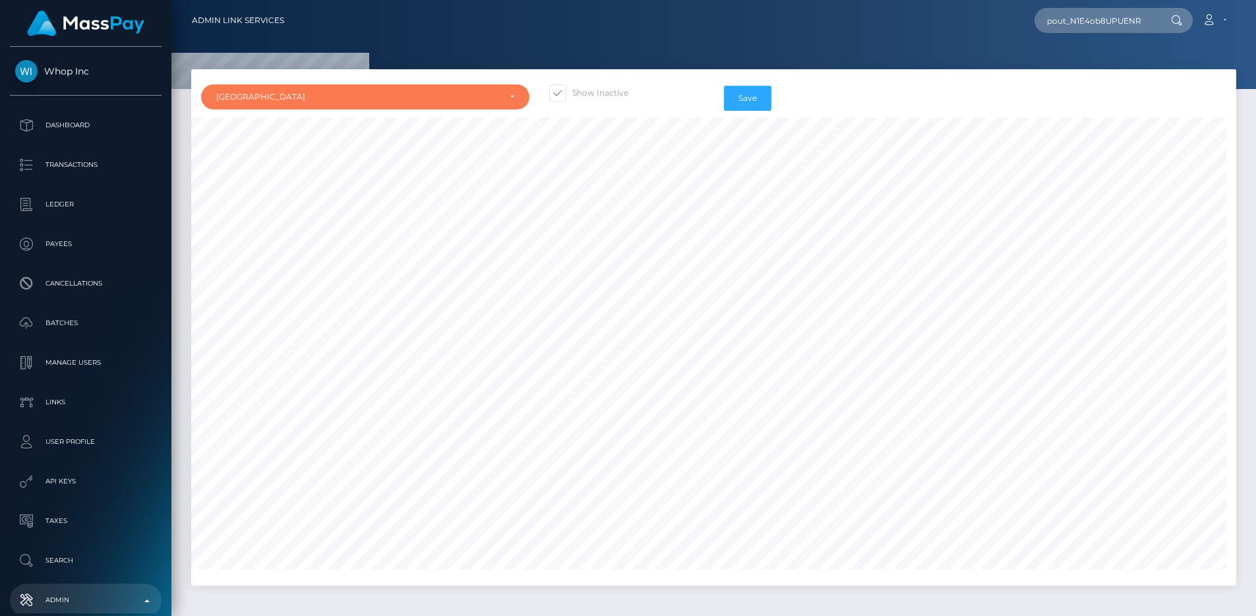
click at [399, 74] on div "Country Abkhazia Afghanistan Albania Algeria American Samoa Andorra Angola Angu…" at bounding box center [713, 327] width 1045 height 516
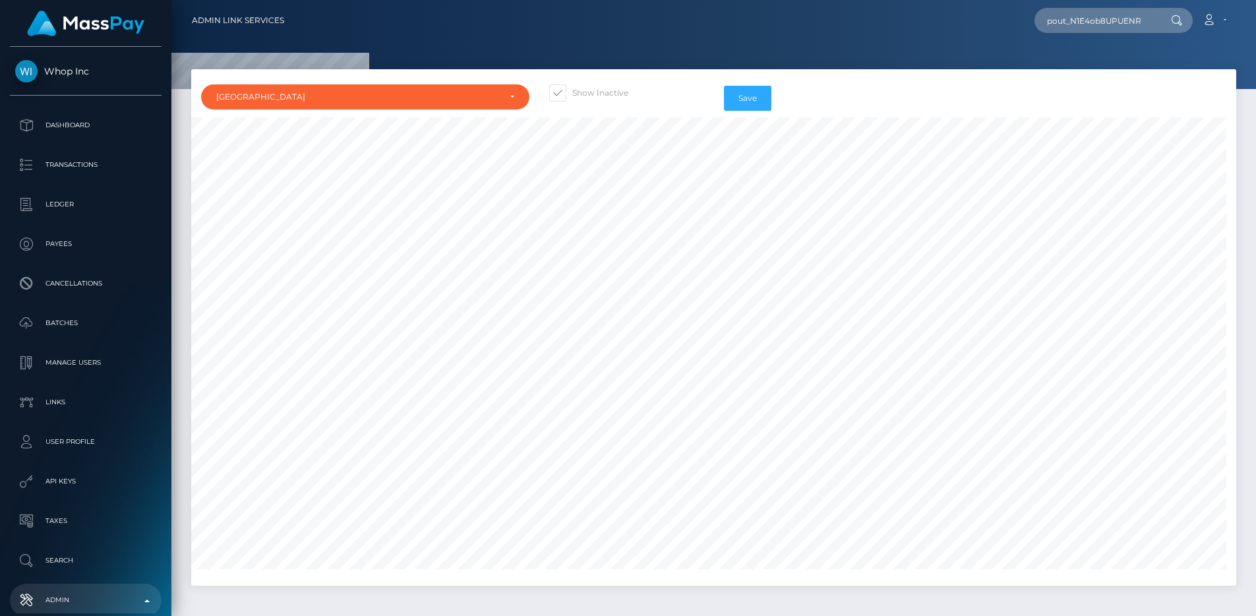
scroll to position [0, 728]
click at [738, 88] on button "Save" at bounding box center [747, 98] width 47 height 25
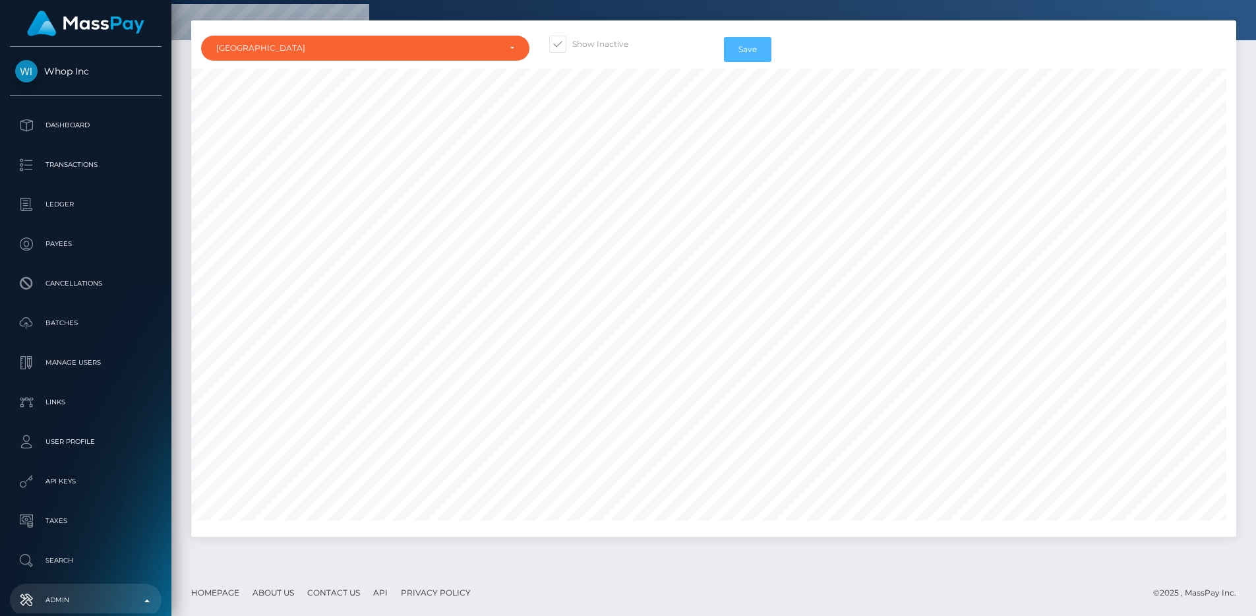
scroll to position [9218, 138]
click at [467, 32] on div "Country Abkhazia Afghanistan Albania Algeria American Samoa Andorra Angola Angu…" at bounding box center [365, 49] width 348 height 38
click at [466, 43] on div "India" at bounding box center [357, 48] width 283 height 11
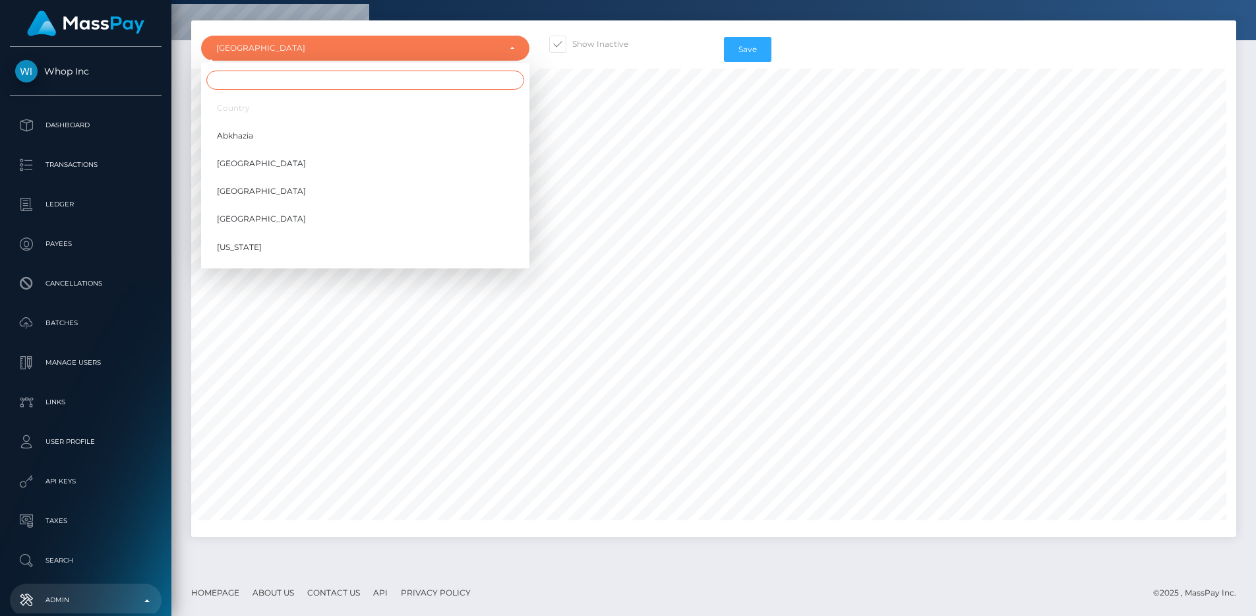
click at [448, 86] on input "Search" at bounding box center [365, 80] width 318 height 19
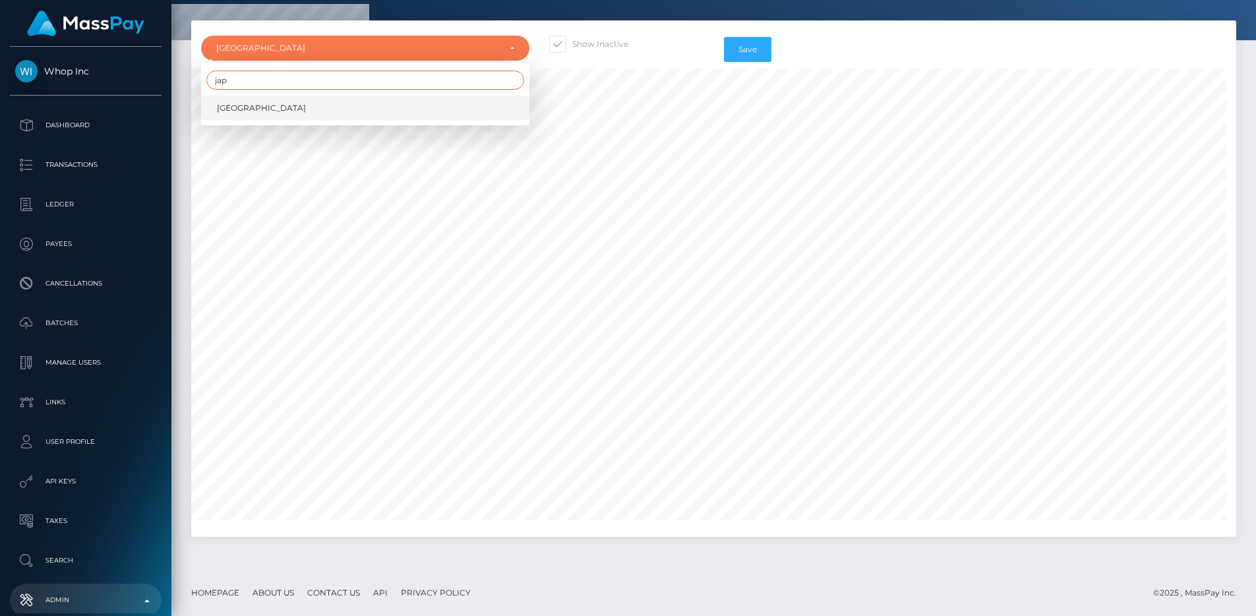
type input "jap"
click at [448, 105] on link "Japan" at bounding box center [365, 108] width 328 height 24
select select "JP"
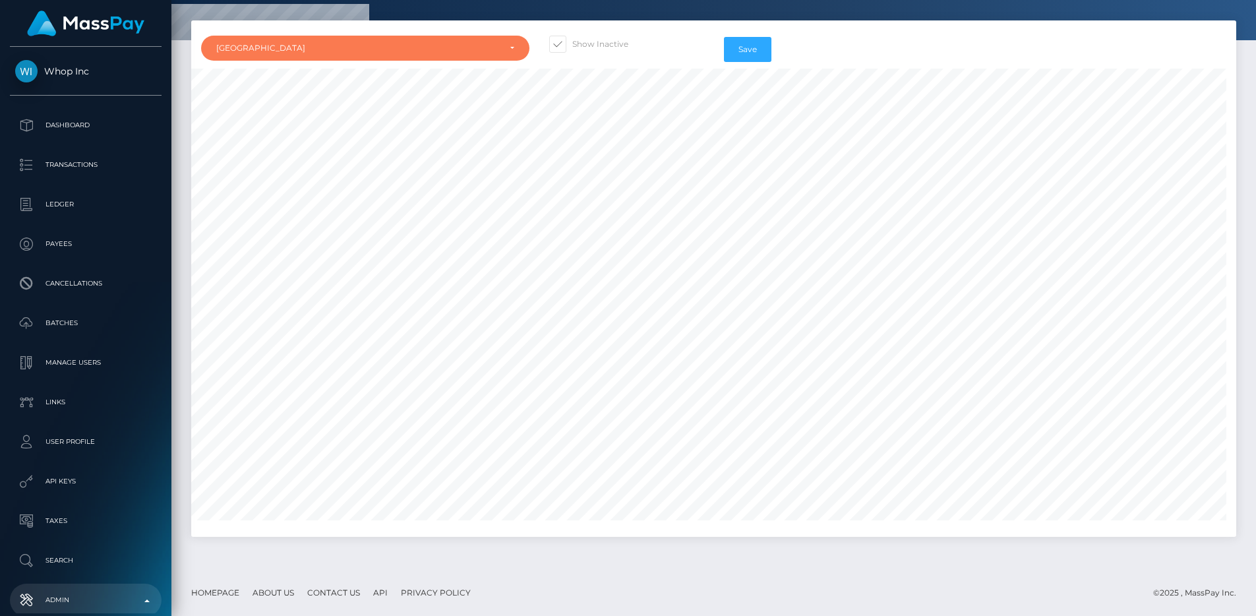
scroll to position [3531, 129]
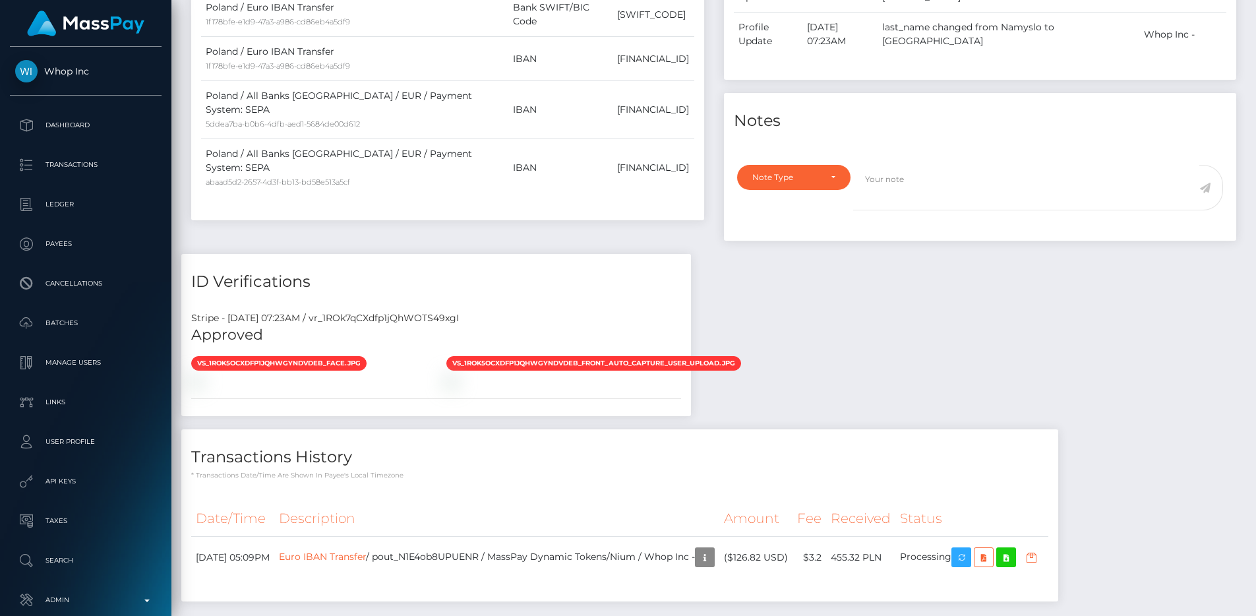
scroll to position [595, 0]
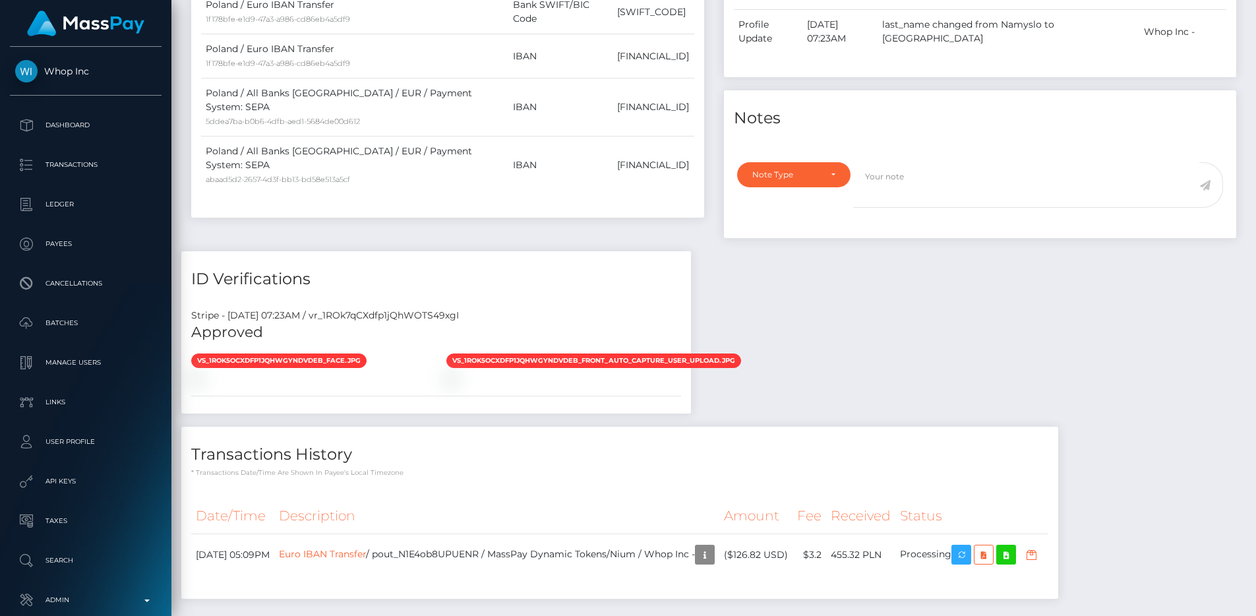
click at [465, 299] on div "Stripe - [DATE] 07:23AM / vr_1ROk7qCXdfp1jQhWOTS49xgI Approved vs_1ROk5oCXdfp1j…" at bounding box center [436, 356] width 510 height 115
click at [464, 299] on div "Stripe - [DATE] 07:23AM / vr_1ROk7qCXdfp1jQhWOTS49xgI Approved vs_1ROk5oCXdfp1j…" at bounding box center [436, 356] width 510 height 115
click at [463, 309] on div "Stripe - [DATE] 07:23AM / vr_1ROk7qCXdfp1jQhWOTS49xgI" at bounding box center [436, 316] width 510 height 14
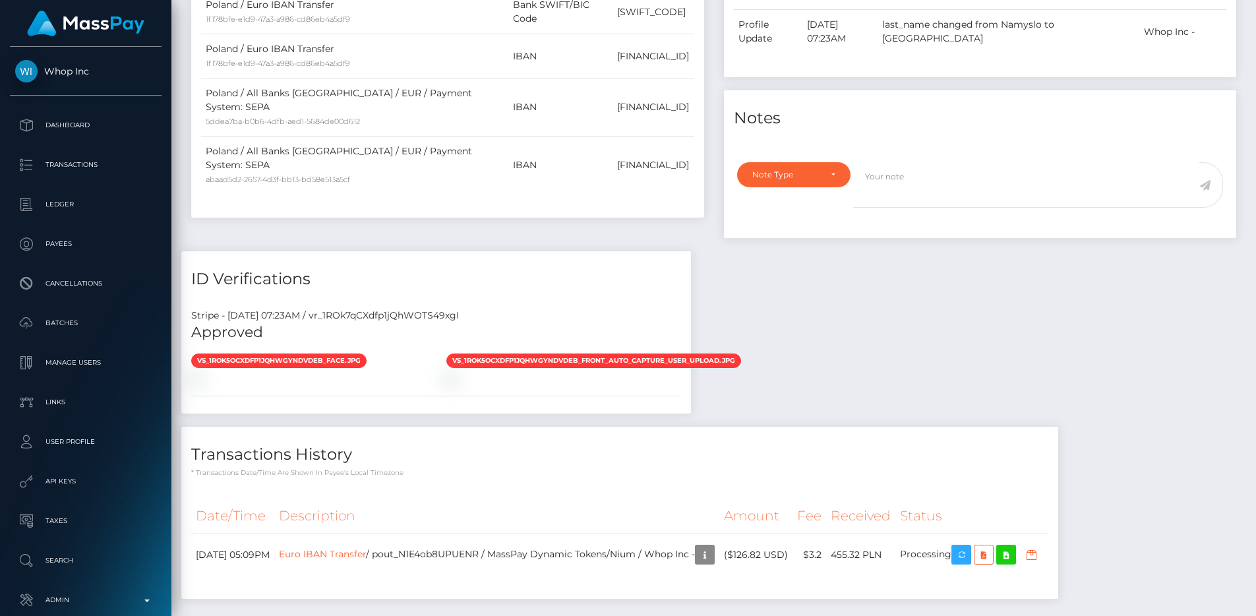
click at [463, 309] on div "Stripe - [DATE] 07:23AM / vr_1ROk7qCXdfp1jQhWOTS49xgI" at bounding box center [436, 316] width 510 height 14
copy div "vr_1ROk7qCXdfp1jQhWOTS49xgI"
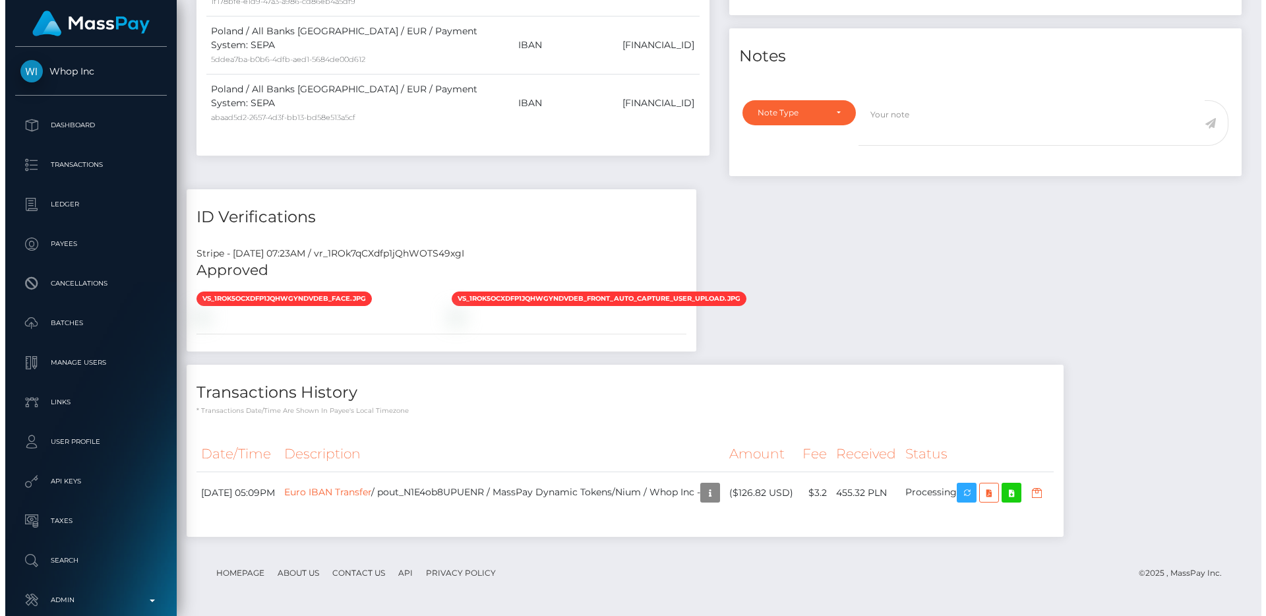
scroll to position [934, 0]
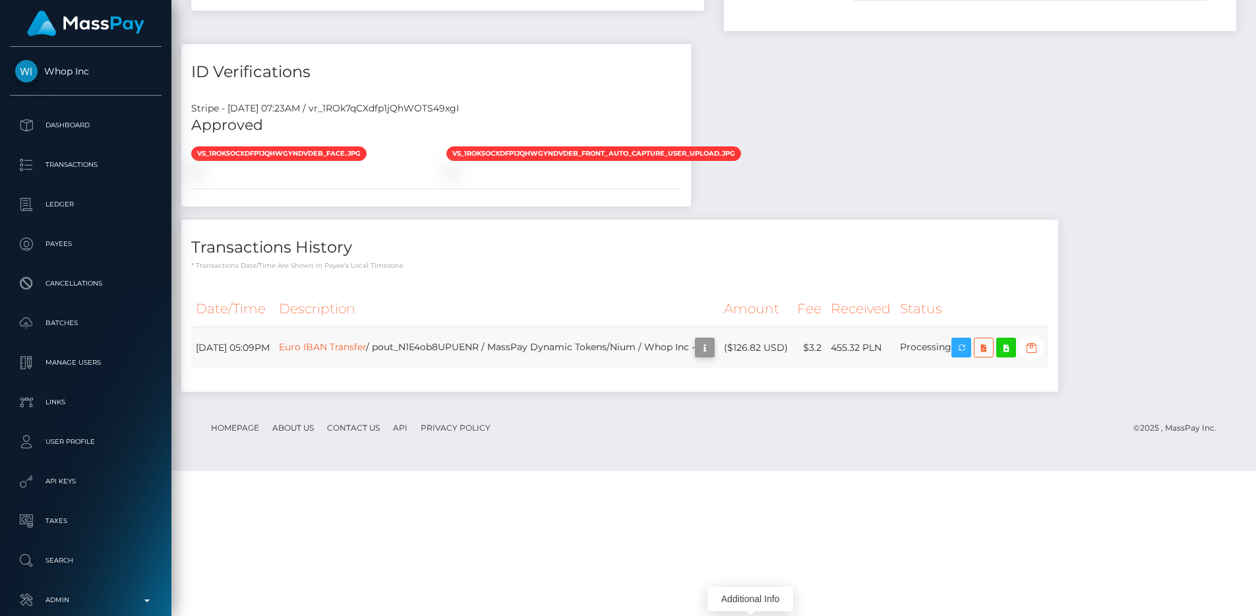
click at [715, 357] on button "button" at bounding box center [705, 348] width 20 height 20
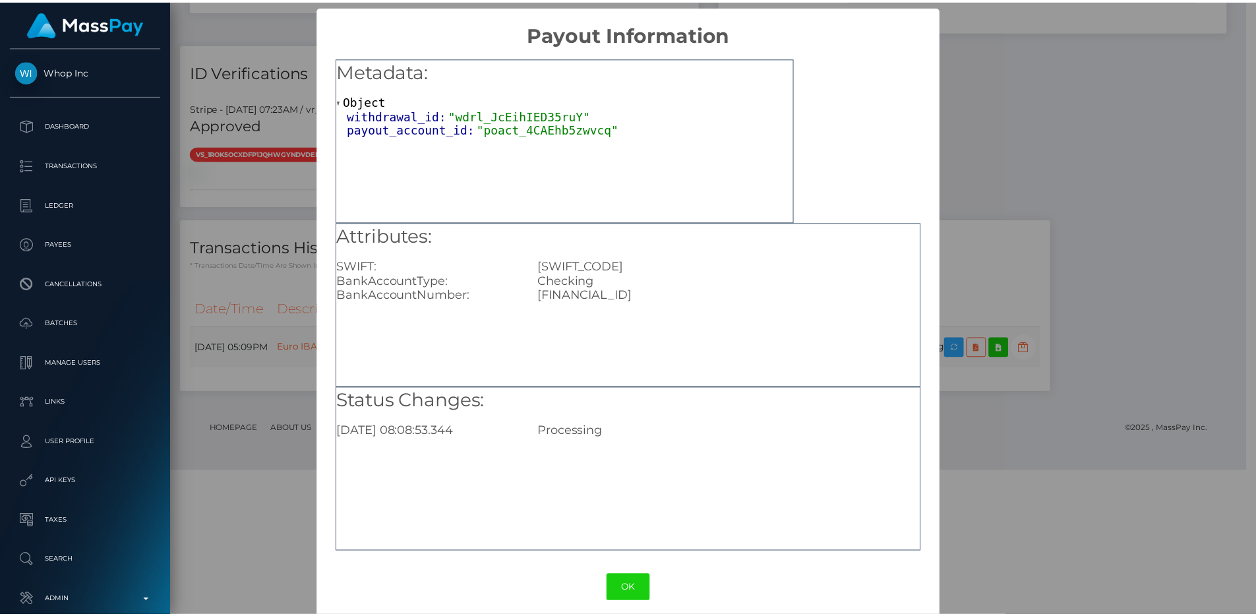
scroll to position [659056, 658880]
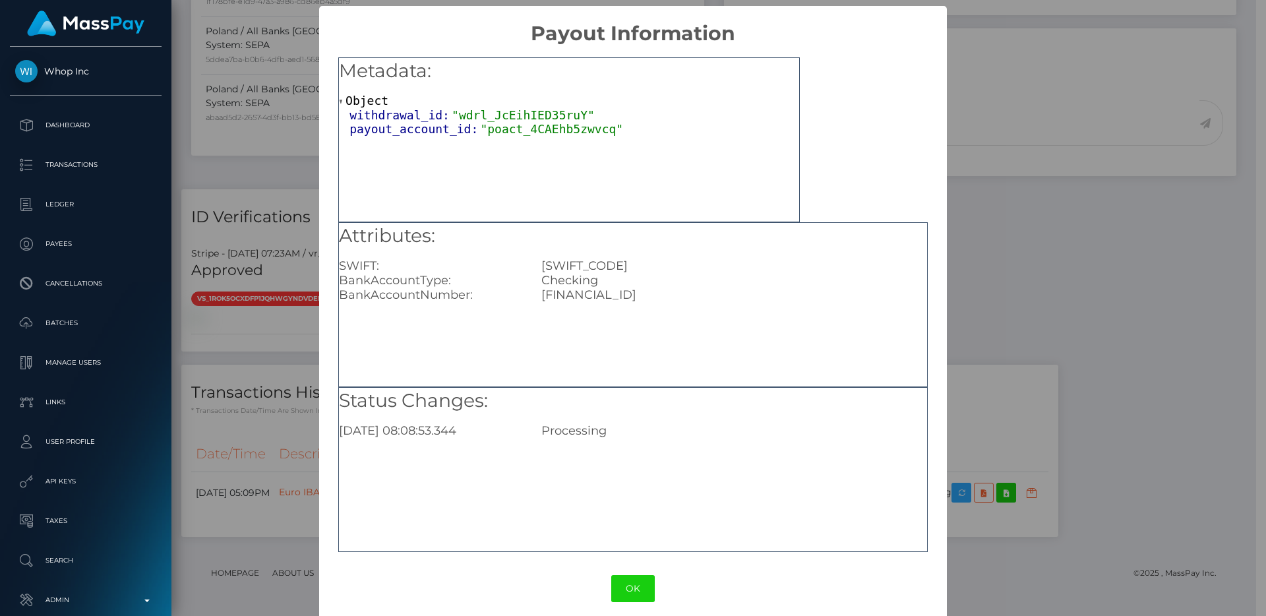
click at [616, 300] on div "[FINANCIAL_ID]" at bounding box center [733, 294] width 405 height 15
copy div "[FINANCIAL_ID]"
click at [973, 157] on div "× Payout Information Metadata: Object withdrawal_id: "wdrl_JcEihIED35ruY" payou…" at bounding box center [633, 308] width 1266 height 616
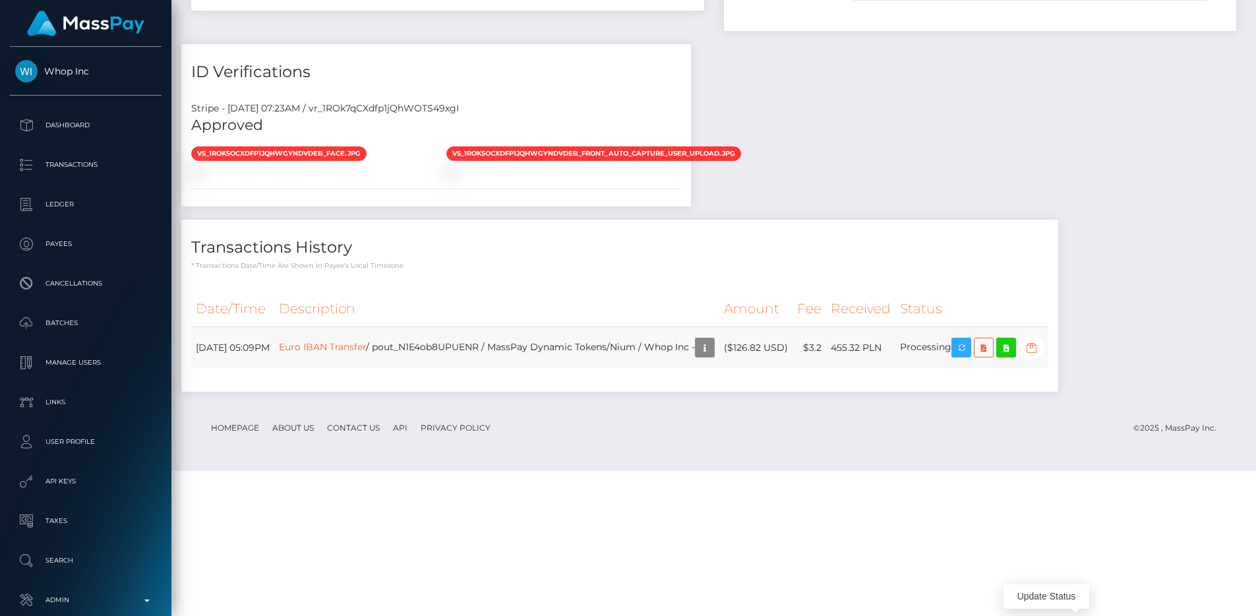
click at [1039, 356] on icon "button" at bounding box center [1031, 347] width 16 height 16
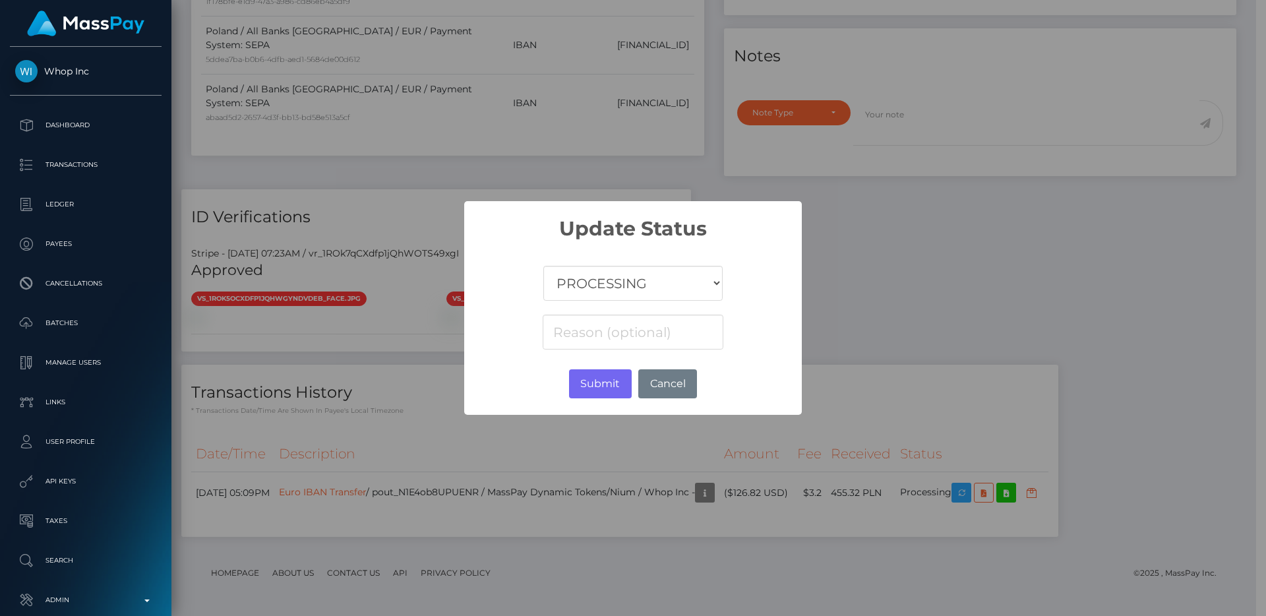
click at [655, 274] on select "COMPLETED CANCELLED READY_FOR_PICKUP PROCESSING" at bounding box center [632, 283] width 179 height 35
select select "CANCELLED"
click at [543, 266] on select "COMPLETED CANCELLED READY_FOR_PICKUP PROCESSING" at bounding box center [632, 283] width 179 height 35
click at [621, 330] on input at bounding box center [633, 331] width 181 height 35
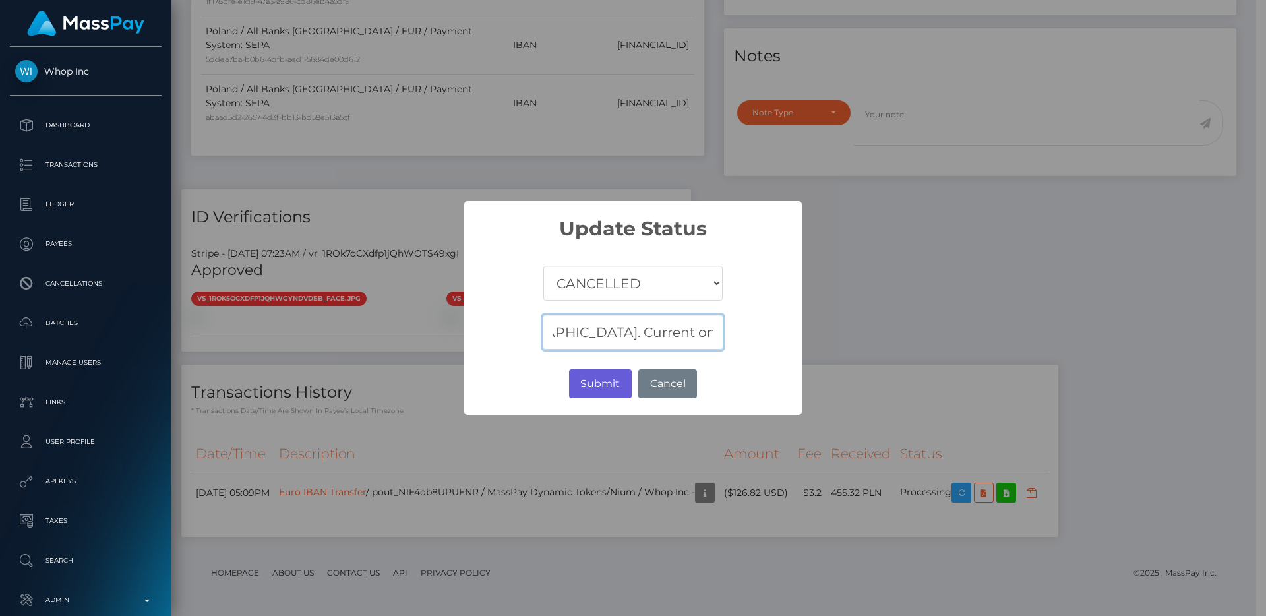
type input "Iban needs to be in [GEOGRAPHIC_DATA]. Current one is in [GEOGRAPHIC_DATA]"
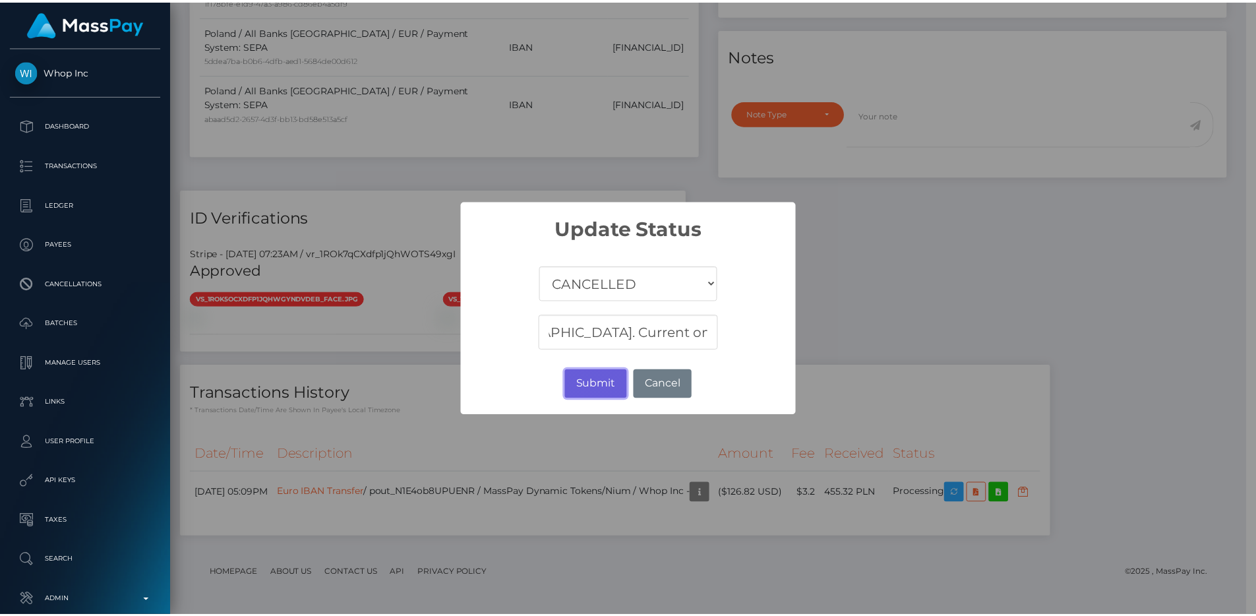
scroll to position [0, 0]
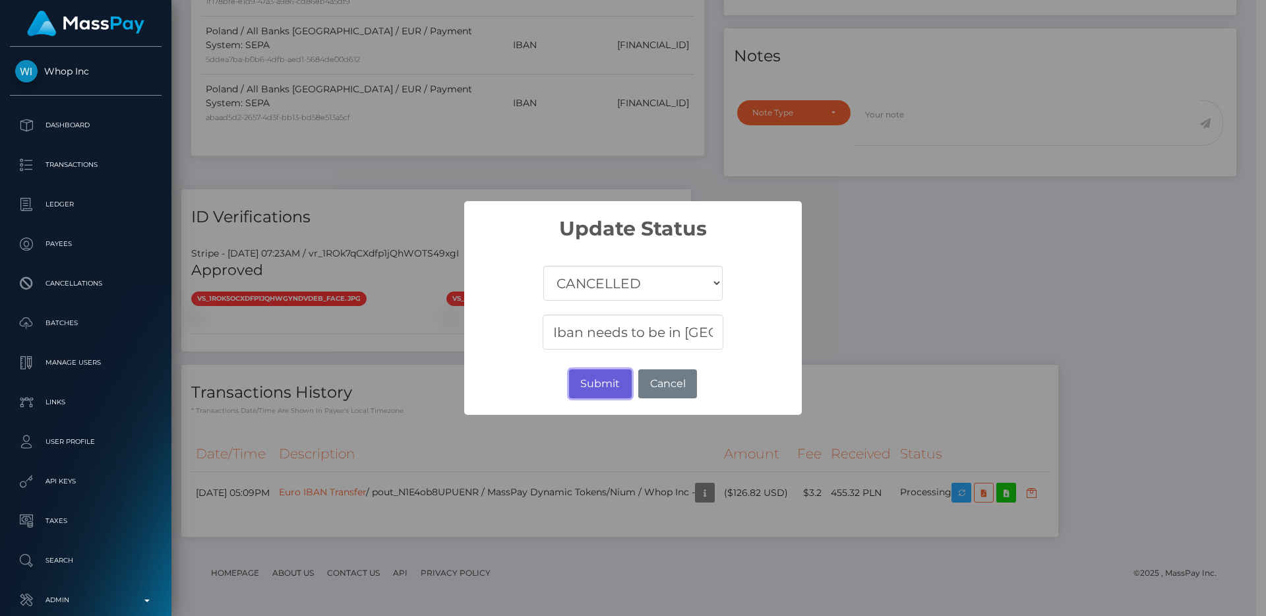
click at [608, 376] on button "Submit" at bounding box center [600, 383] width 63 height 29
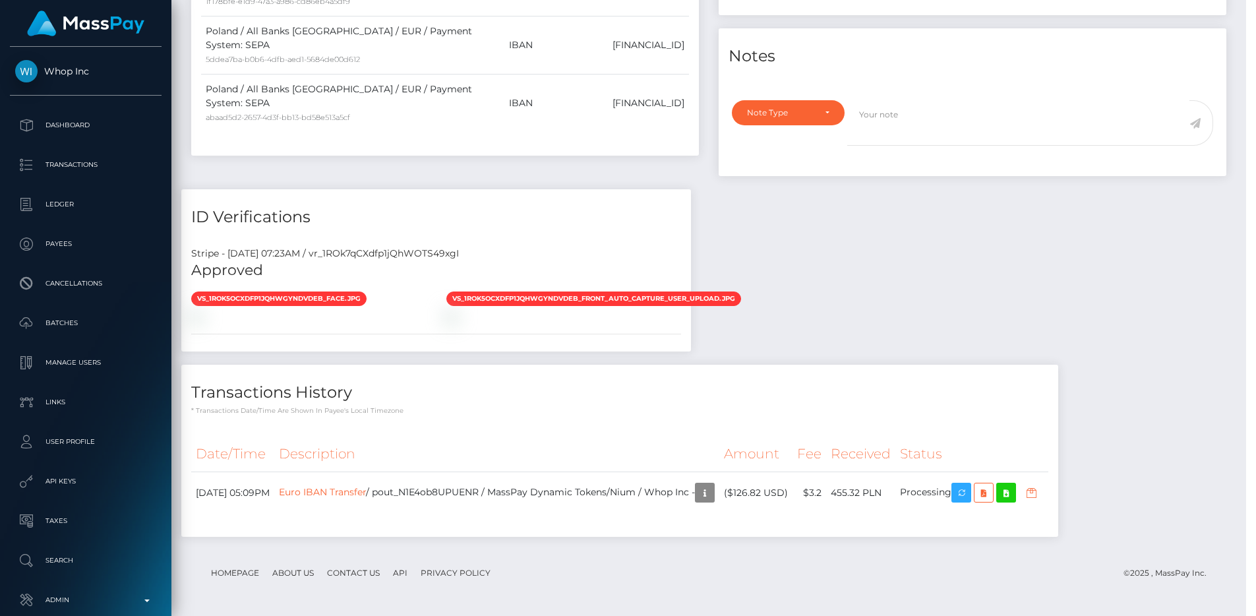
scroll to position [659056, 658880]
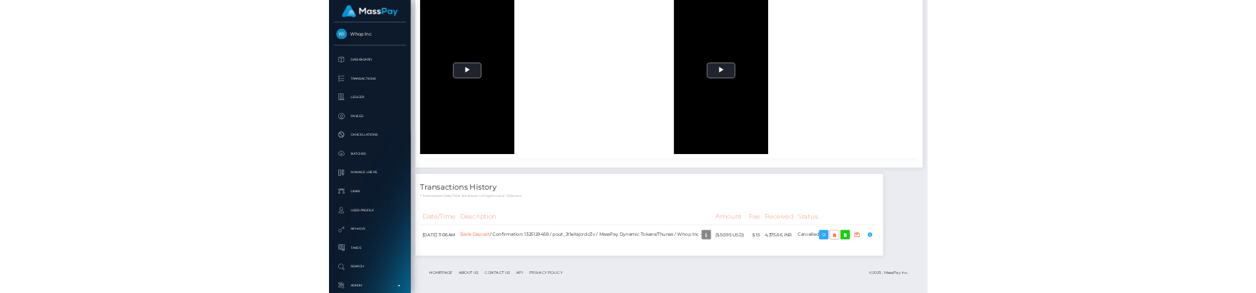
scroll to position [2474, 0]
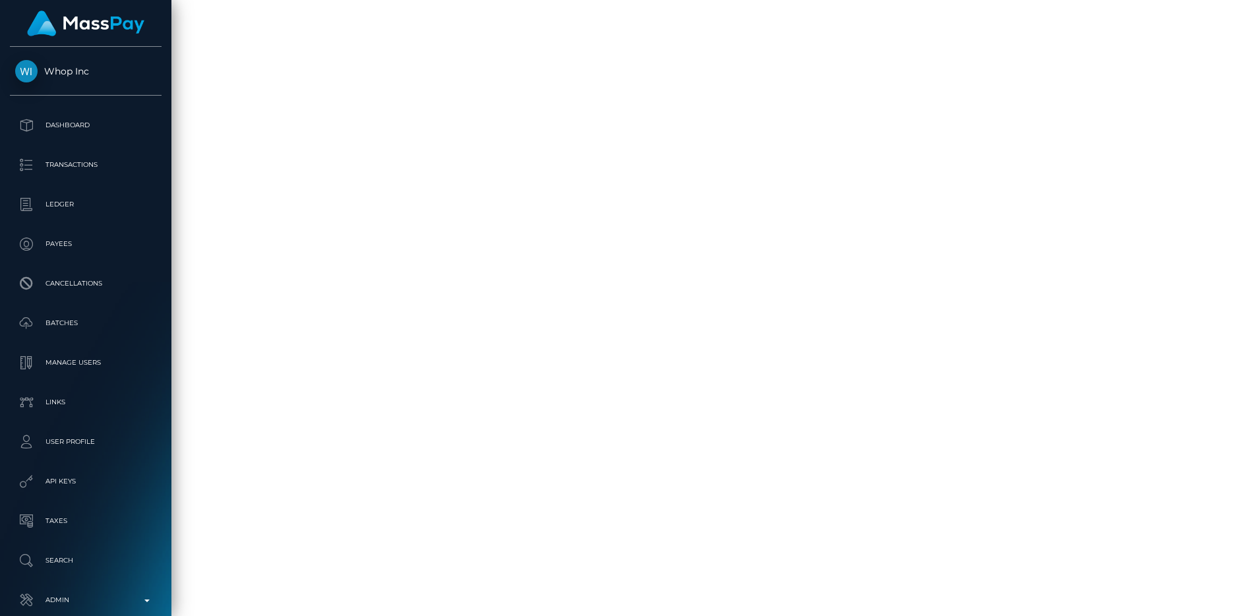
click at [1181, 559] on div "DECLINED-PAYER-CURRENTLY-UNAVAILABLE" at bounding box center [1127, 585] width 132 height 52
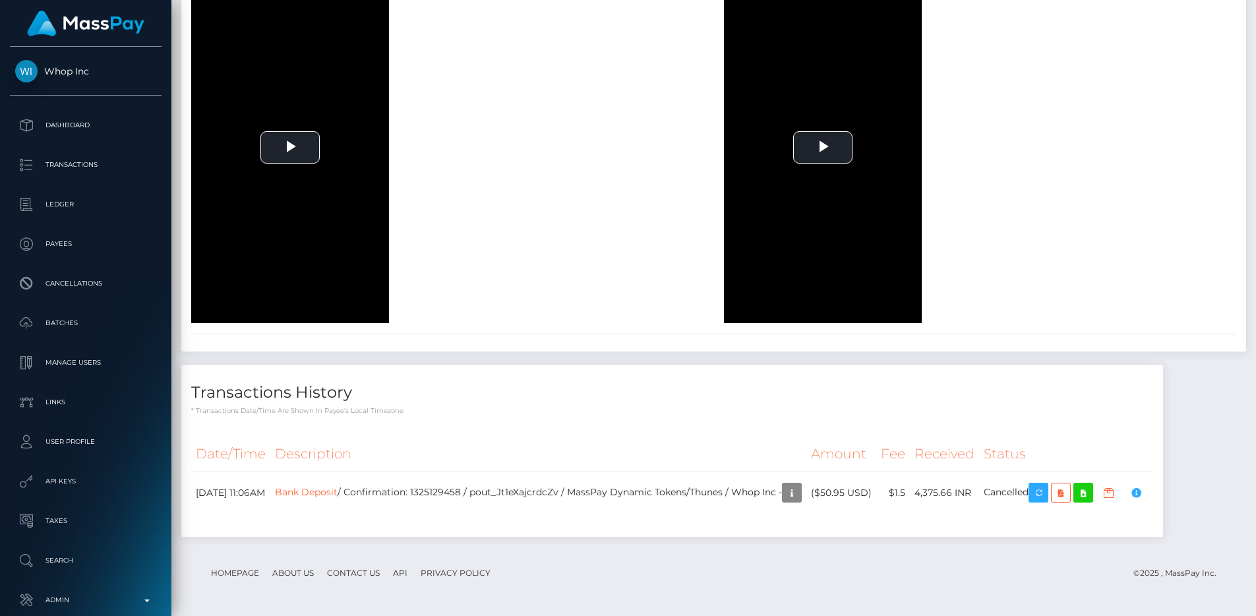
click at [685, 187] on div "To view this video please enable JavaScript, and consider upgrading to a web br…" at bounding box center [447, 147] width 533 height 351
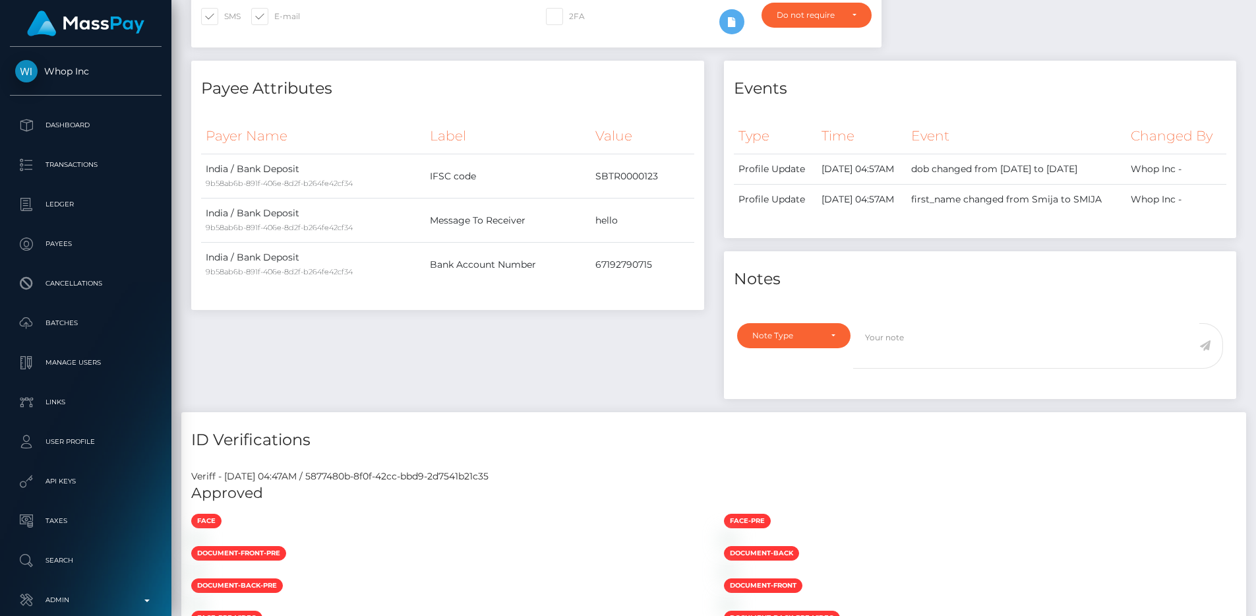
scroll to position [0, 0]
